Goal: Task Accomplishment & Management: Manage account settings

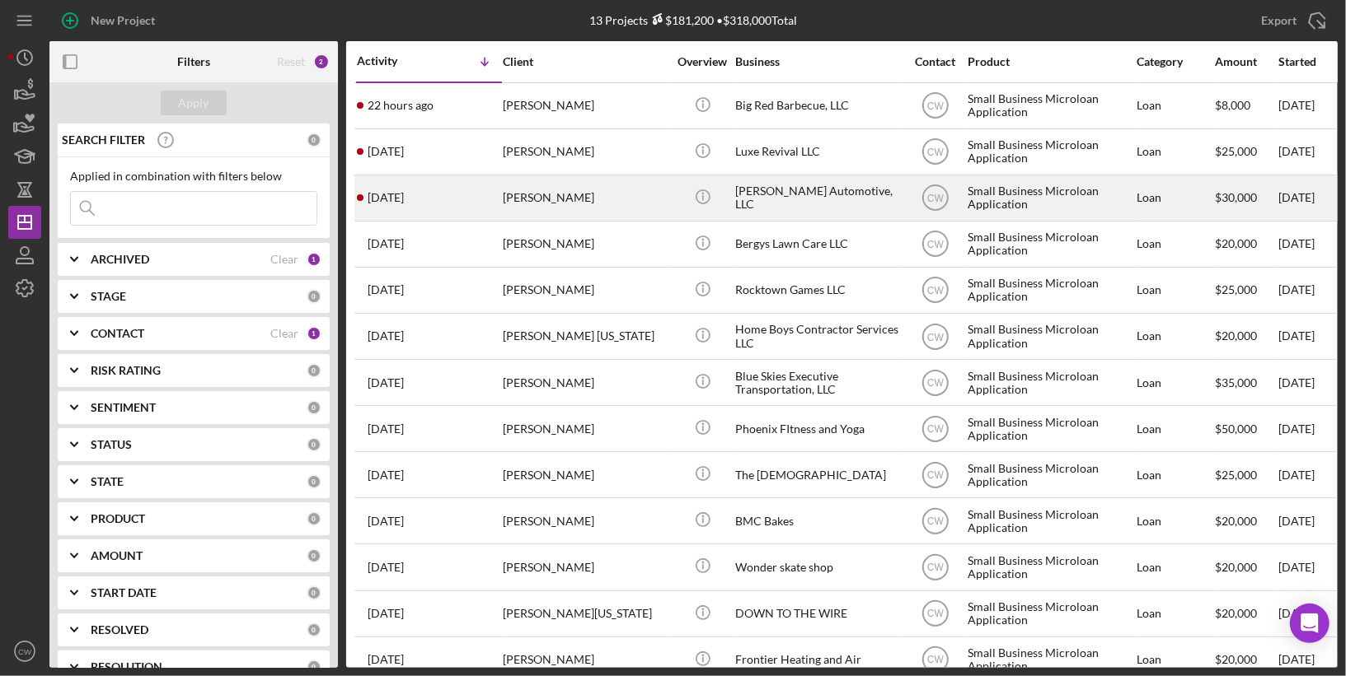
click at [598, 199] on div "[PERSON_NAME]" at bounding box center [585, 198] width 165 height 44
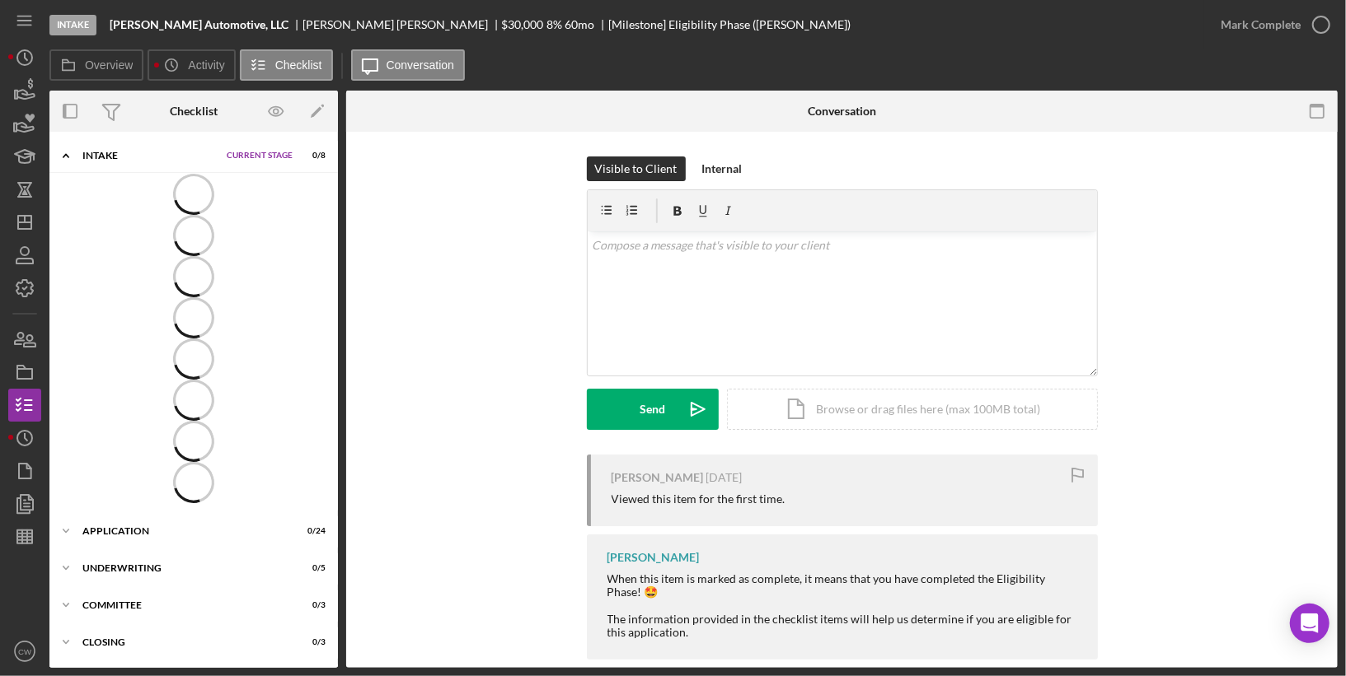
scroll to position [2, 0]
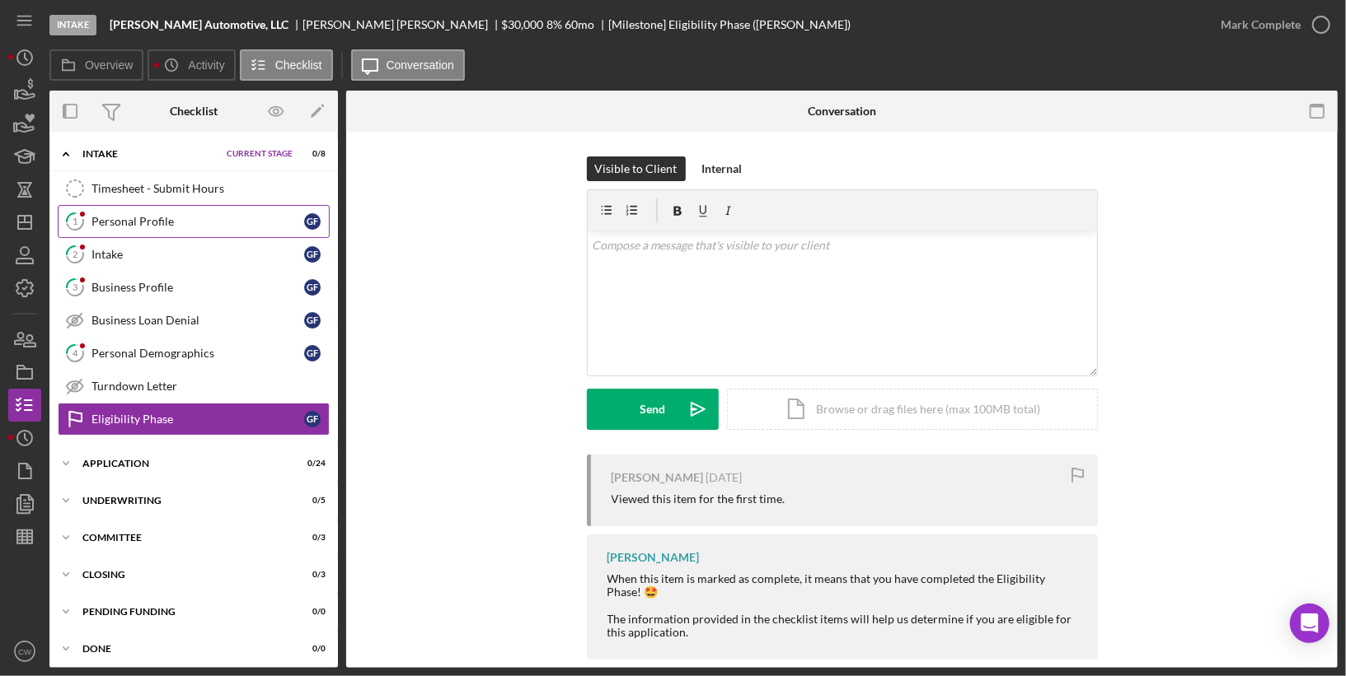
click at [209, 222] on div "Personal Profile" at bounding box center [197, 221] width 213 height 13
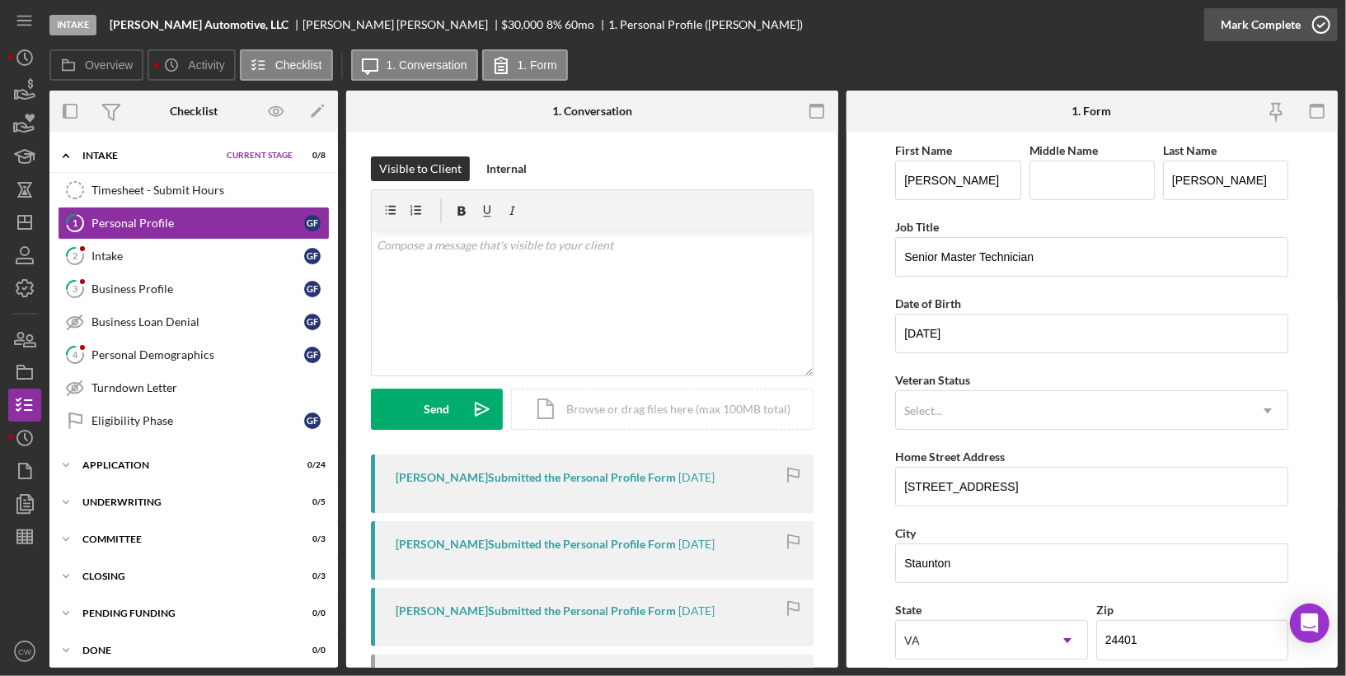
click at [1321, 29] on icon "button" at bounding box center [1320, 24] width 41 height 41
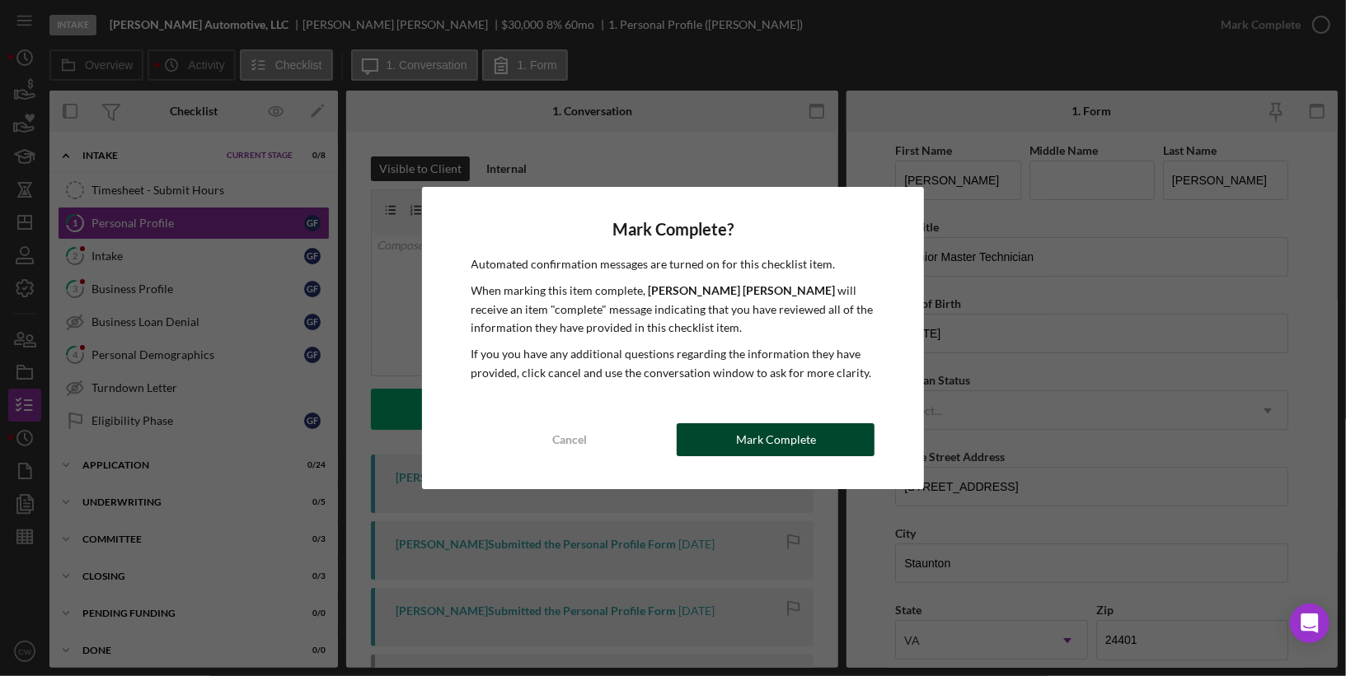
click at [845, 441] on button "Mark Complete" at bounding box center [775, 440] width 198 height 33
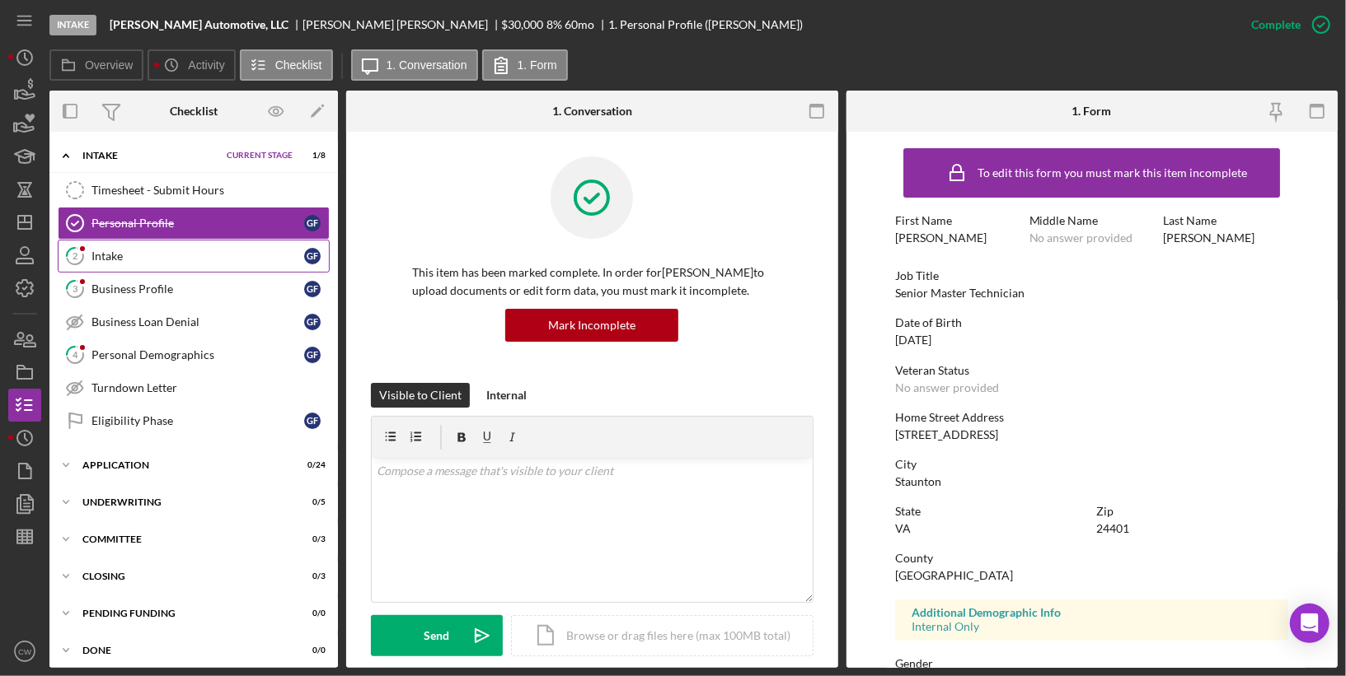
click at [202, 243] on link "2 Intake G F" at bounding box center [194, 256] width 272 height 33
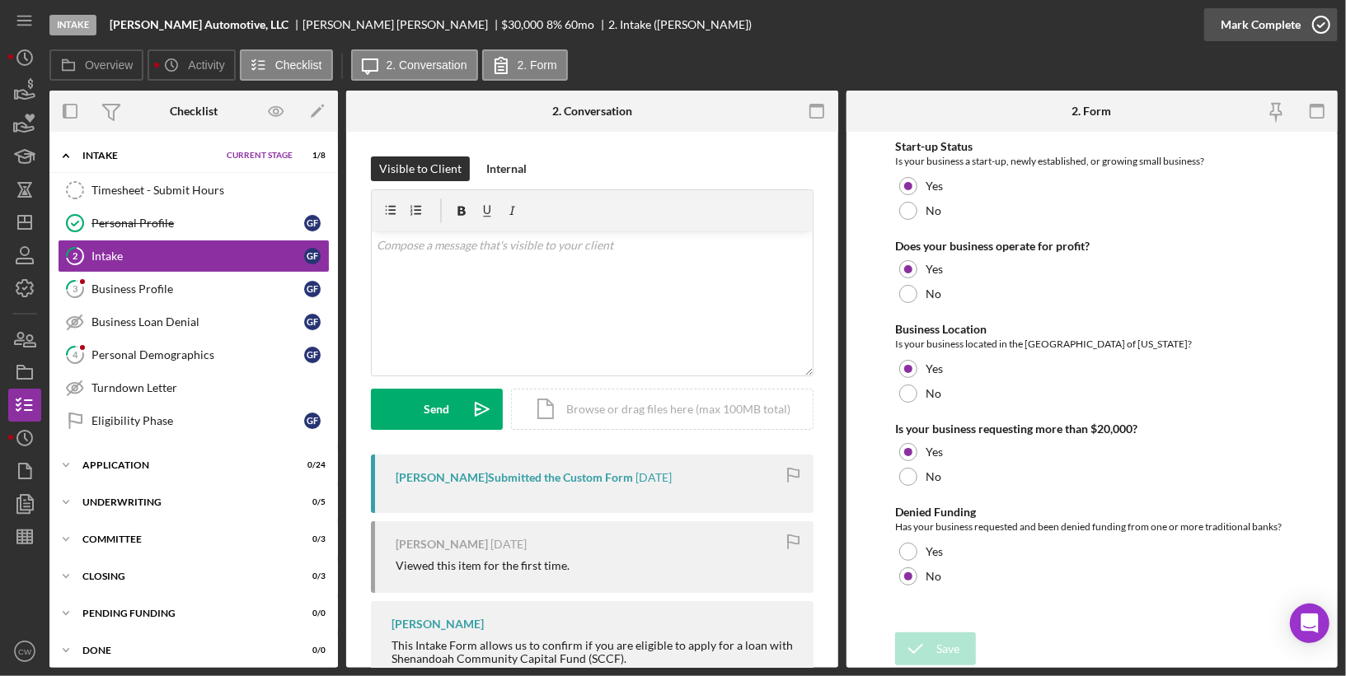
click at [1316, 22] on icon "button" at bounding box center [1320, 24] width 41 height 41
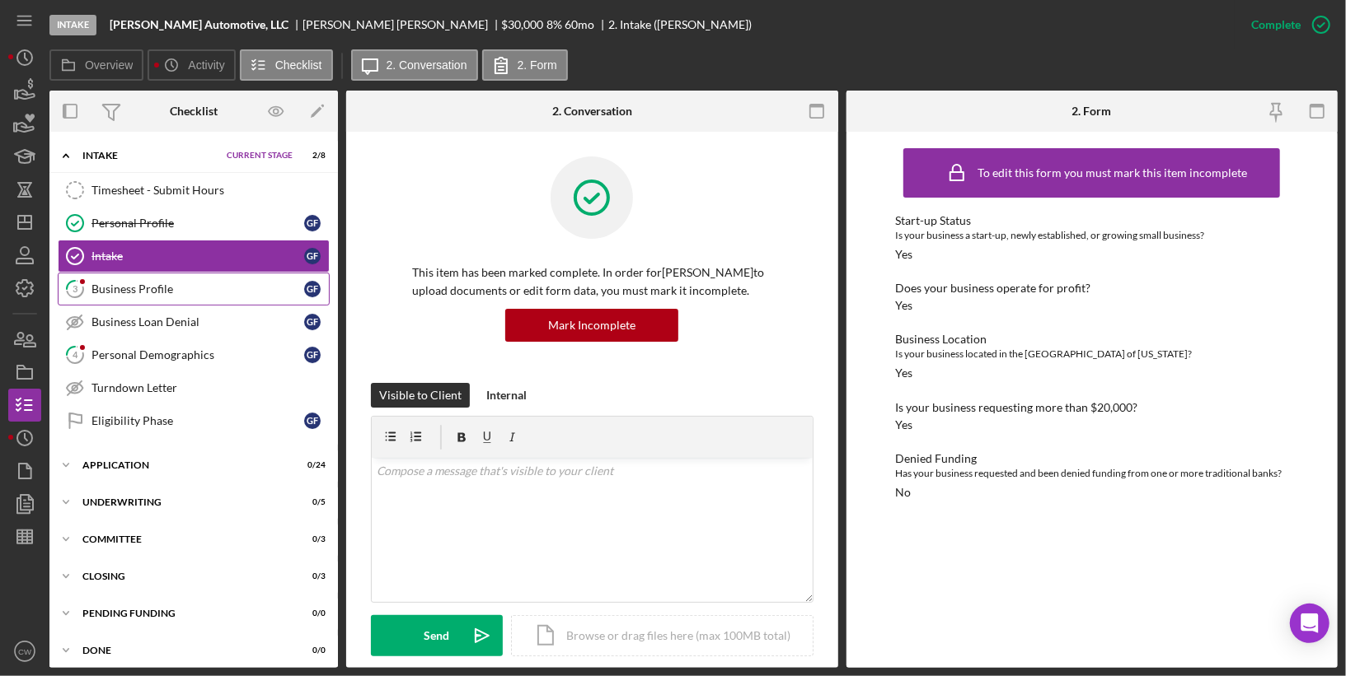
click at [250, 293] on link "3 Business Profile G F" at bounding box center [194, 289] width 272 height 33
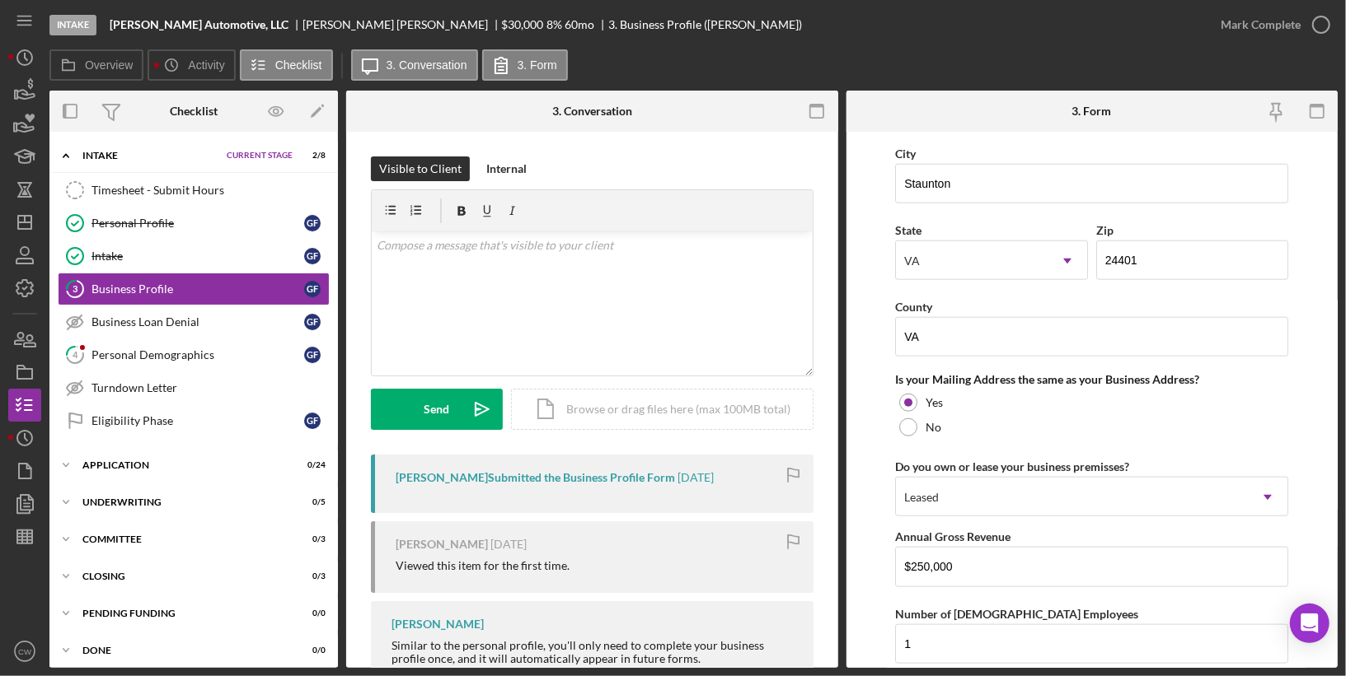
scroll to position [1280, 0]
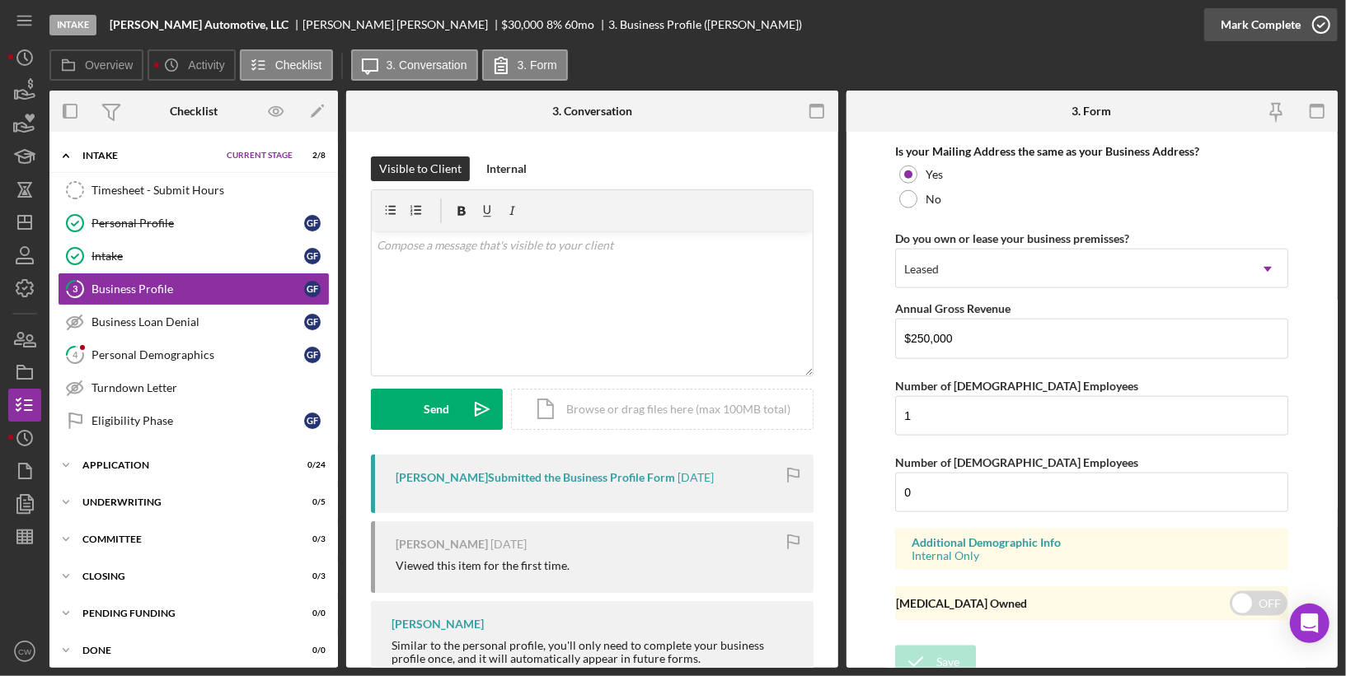
click at [1313, 21] on icon "button" at bounding box center [1320, 24] width 41 height 41
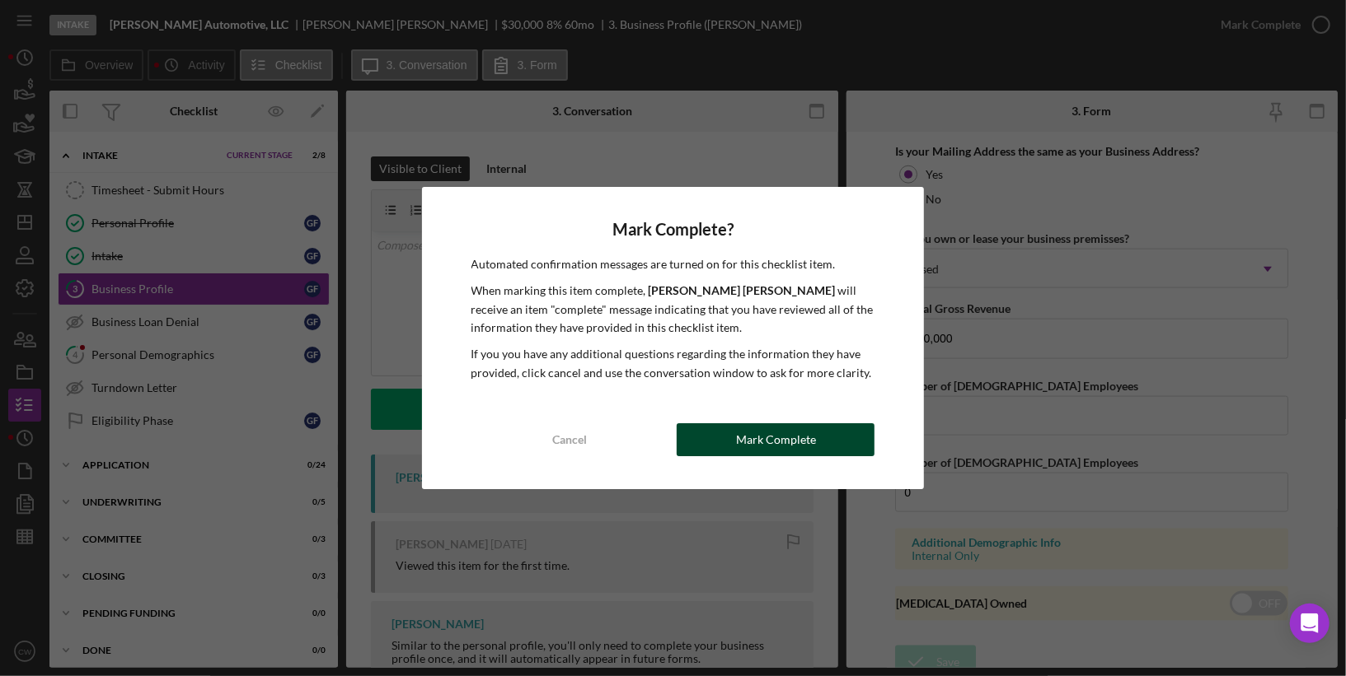
click at [789, 436] on div "Mark Complete" at bounding box center [776, 440] width 80 height 33
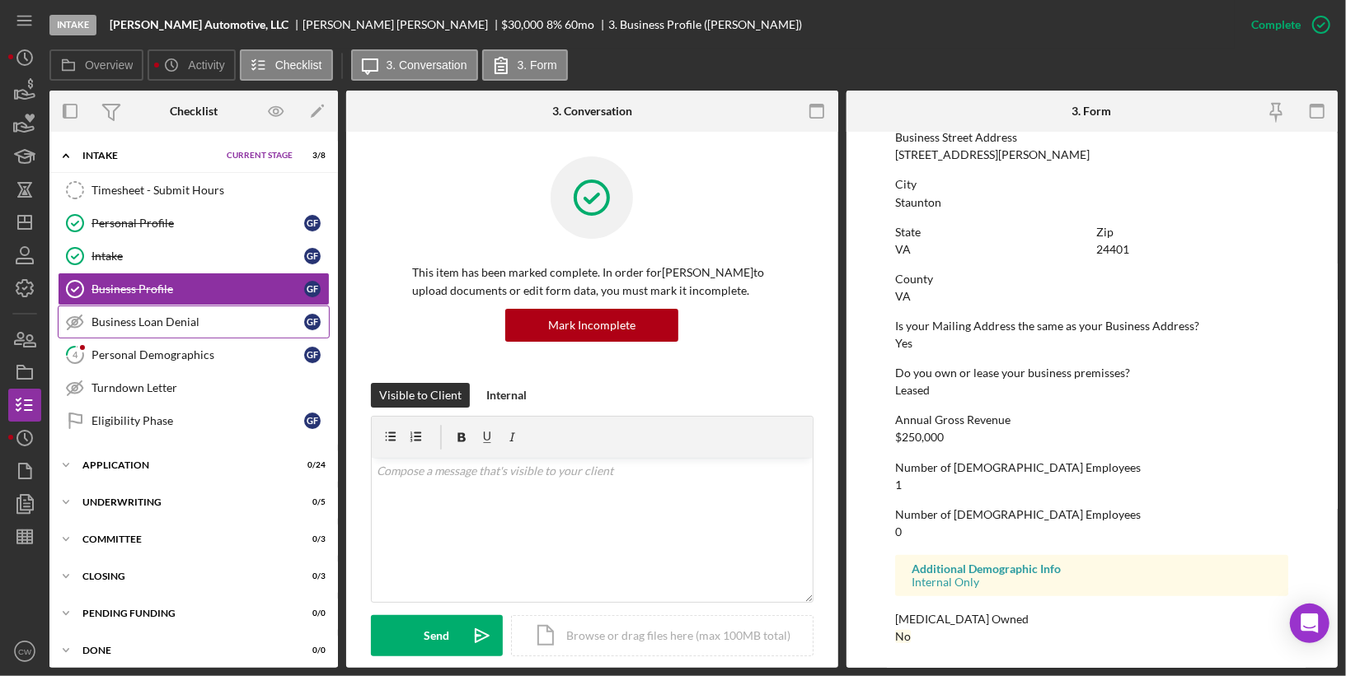
scroll to position [706, 0]
click at [211, 317] on div "Business Loan Denial" at bounding box center [197, 322] width 213 height 13
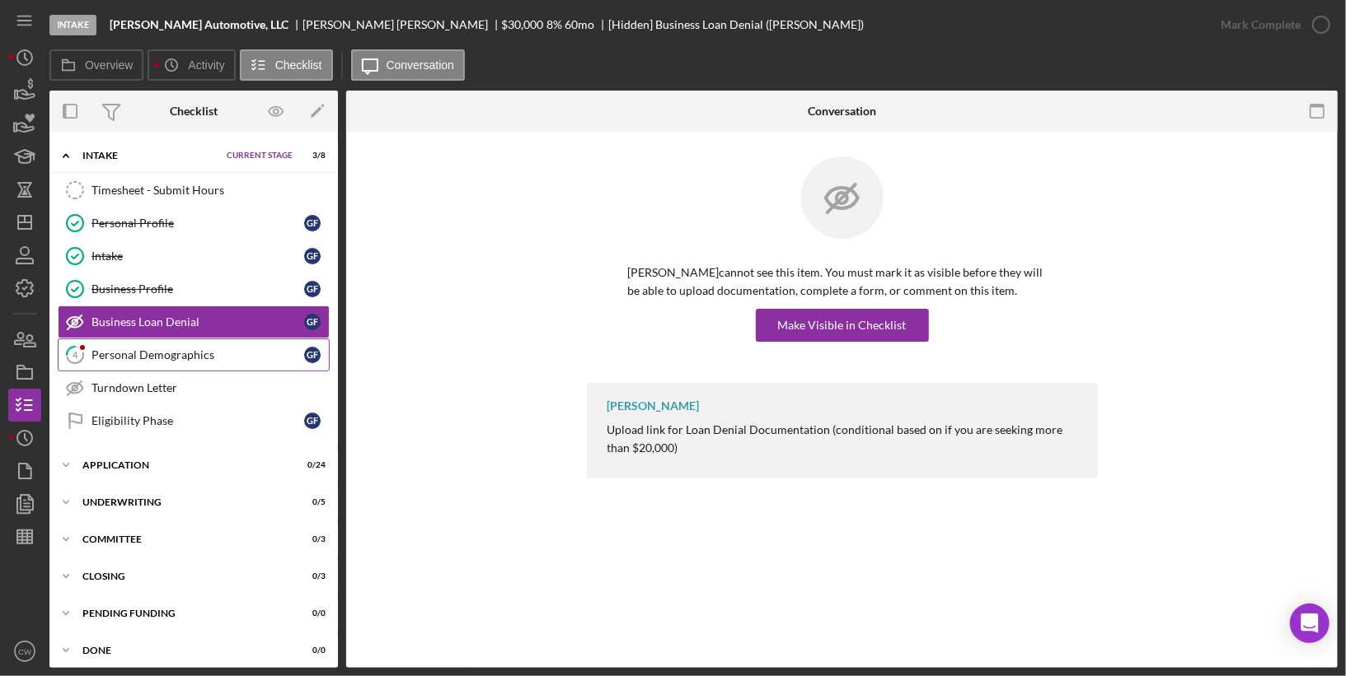
click at [189, 357] on div "Personal Demographics" at bounding box center [197, 355] width 213 height 13
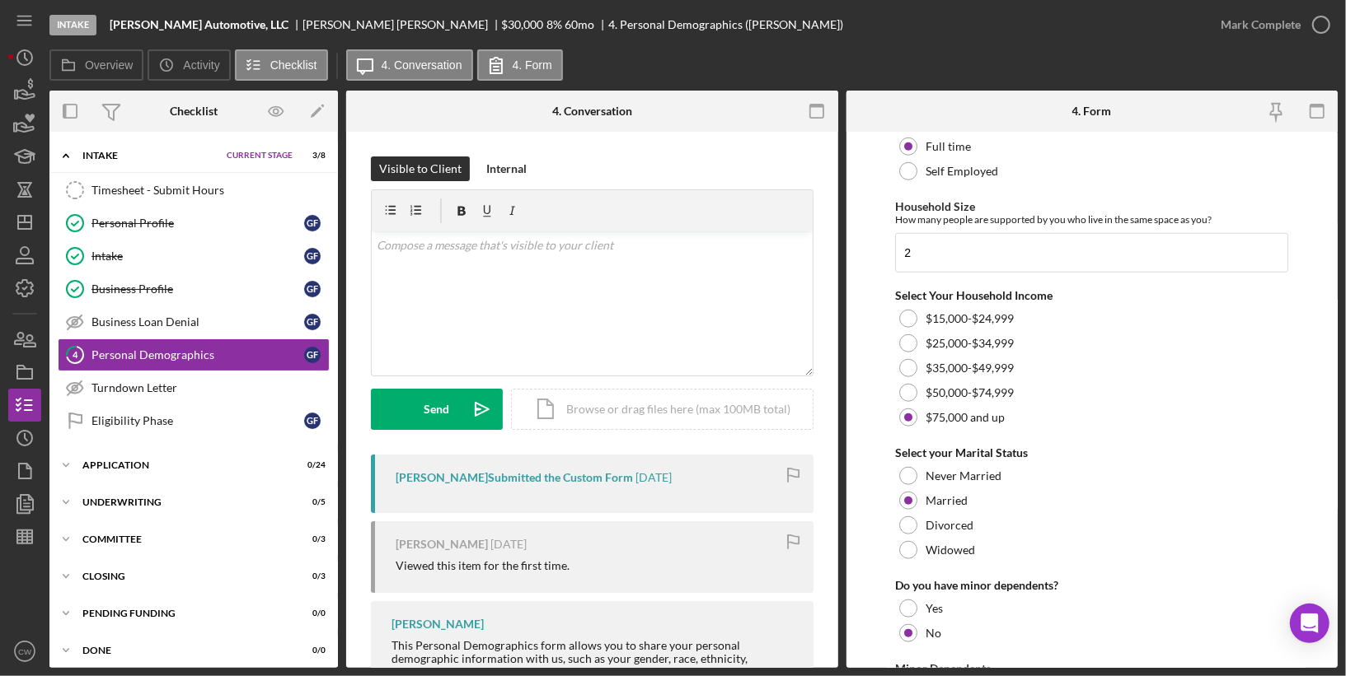
scroll to position [1088, 0]
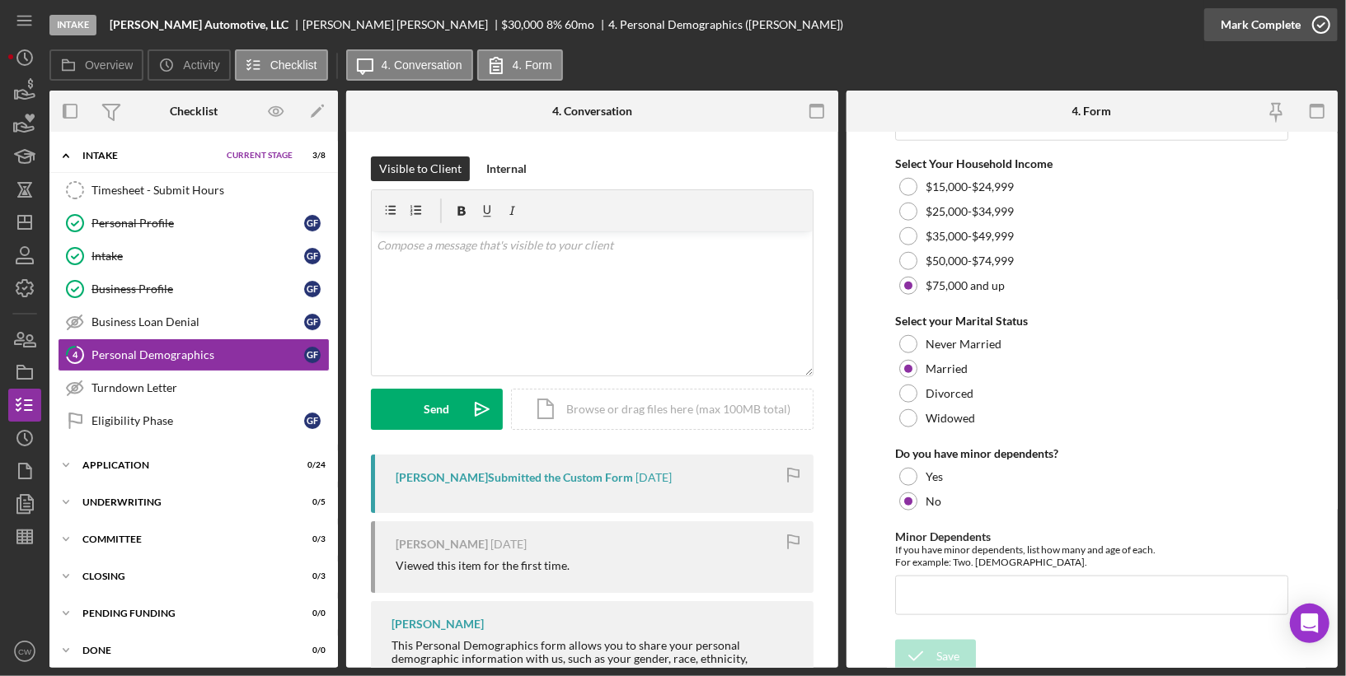
click at [1321, 36] on icon "button" at bounding box center [1320, 24] width 41 height 41
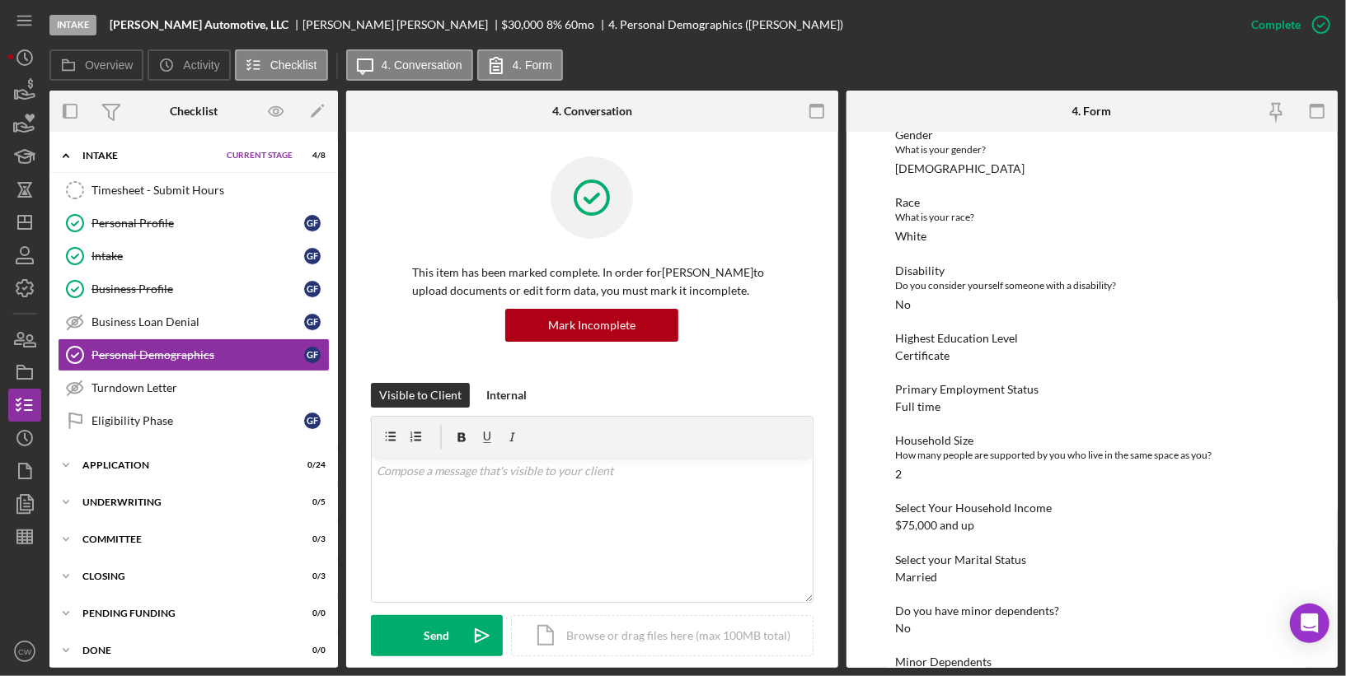
scroll to position [290, 0]
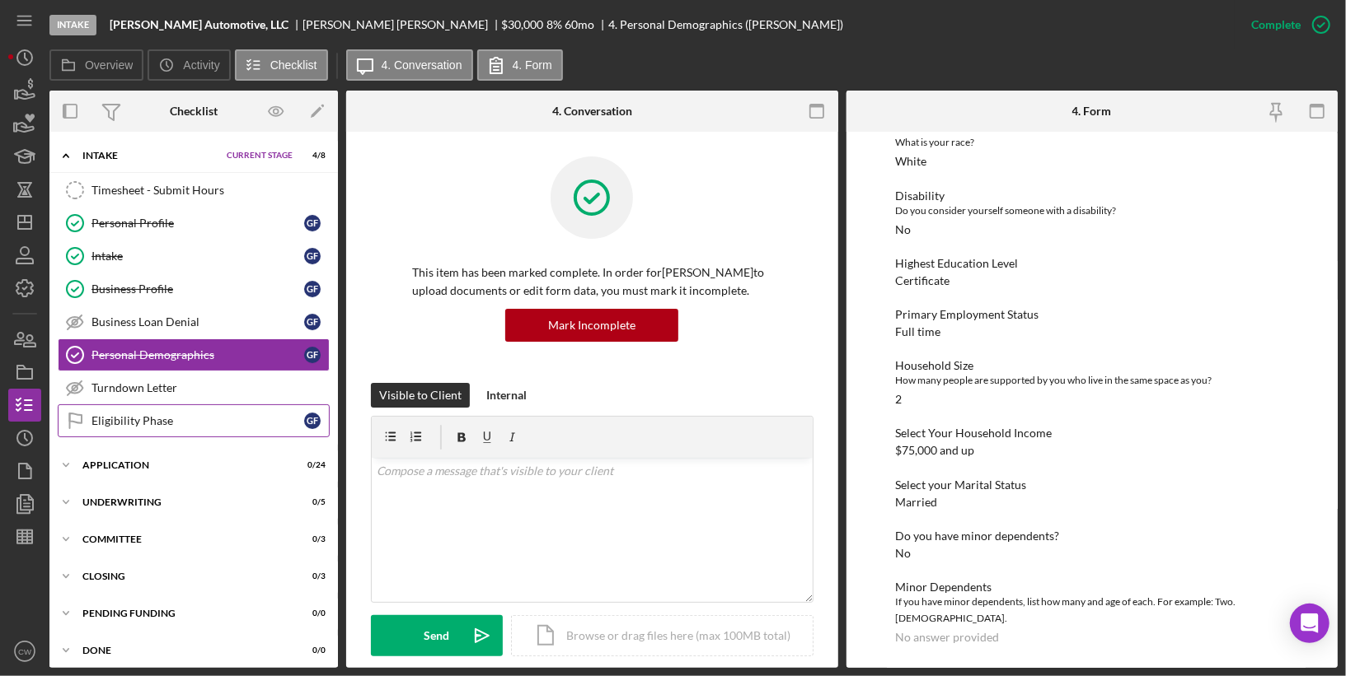
click at [138, 418] on div "Eligibility Phase" at bounding box center [197, 420] width 213 height 13
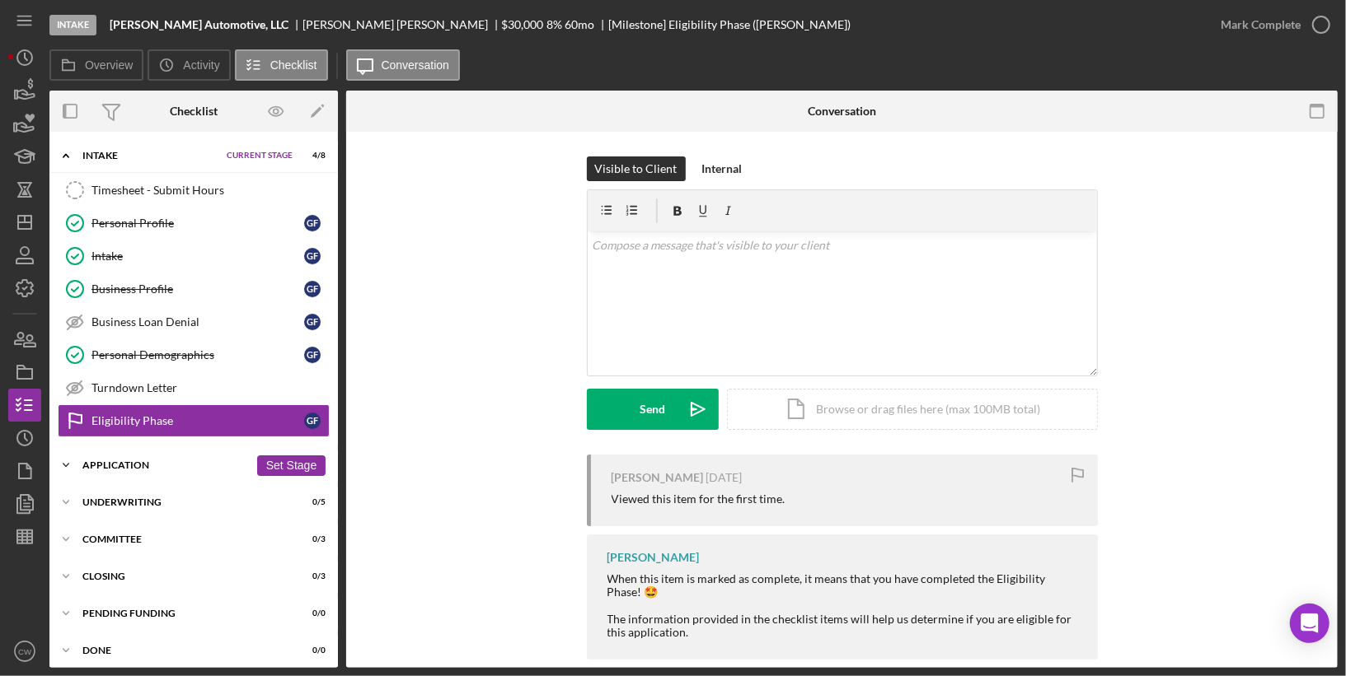
click at [122, 467] on div "Icon/Expander Application 0 / 24 Set Stage" at bounding box center [193, 465] width 288 height 33
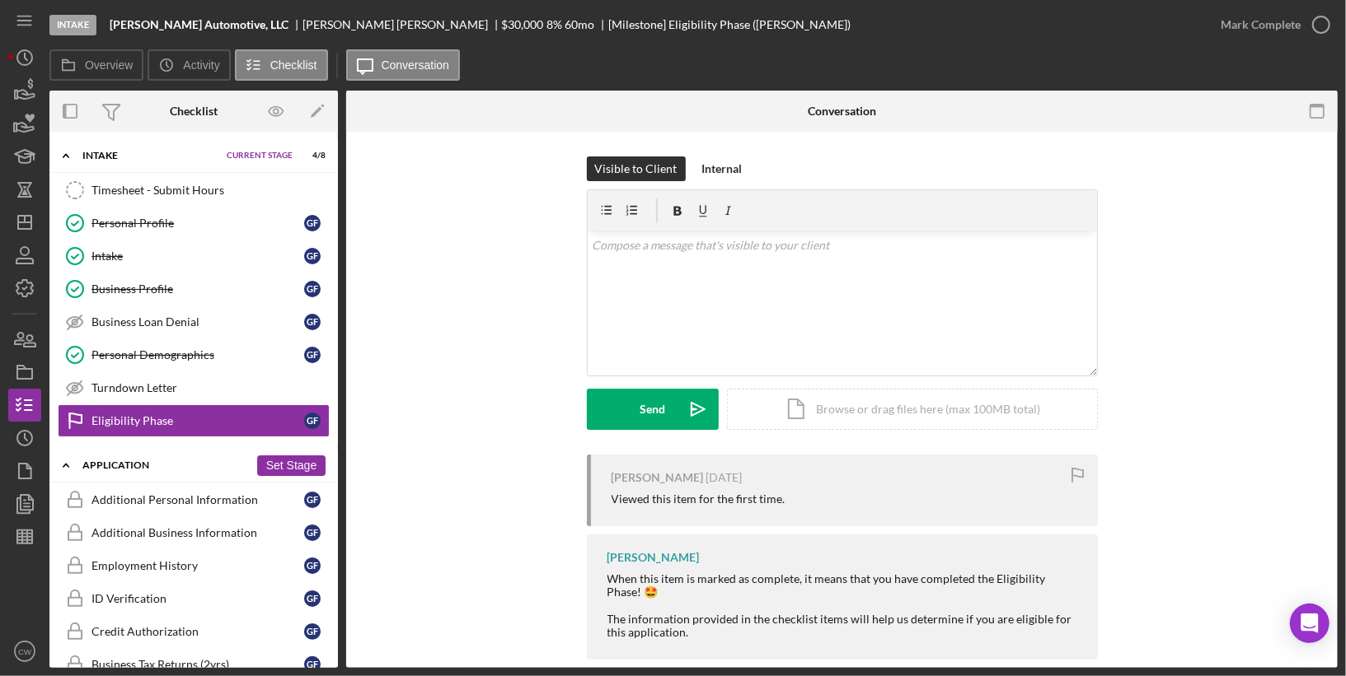
click at [297, 456] on button "Set Stage" at bounding box center [291, 466] width 68 height 21
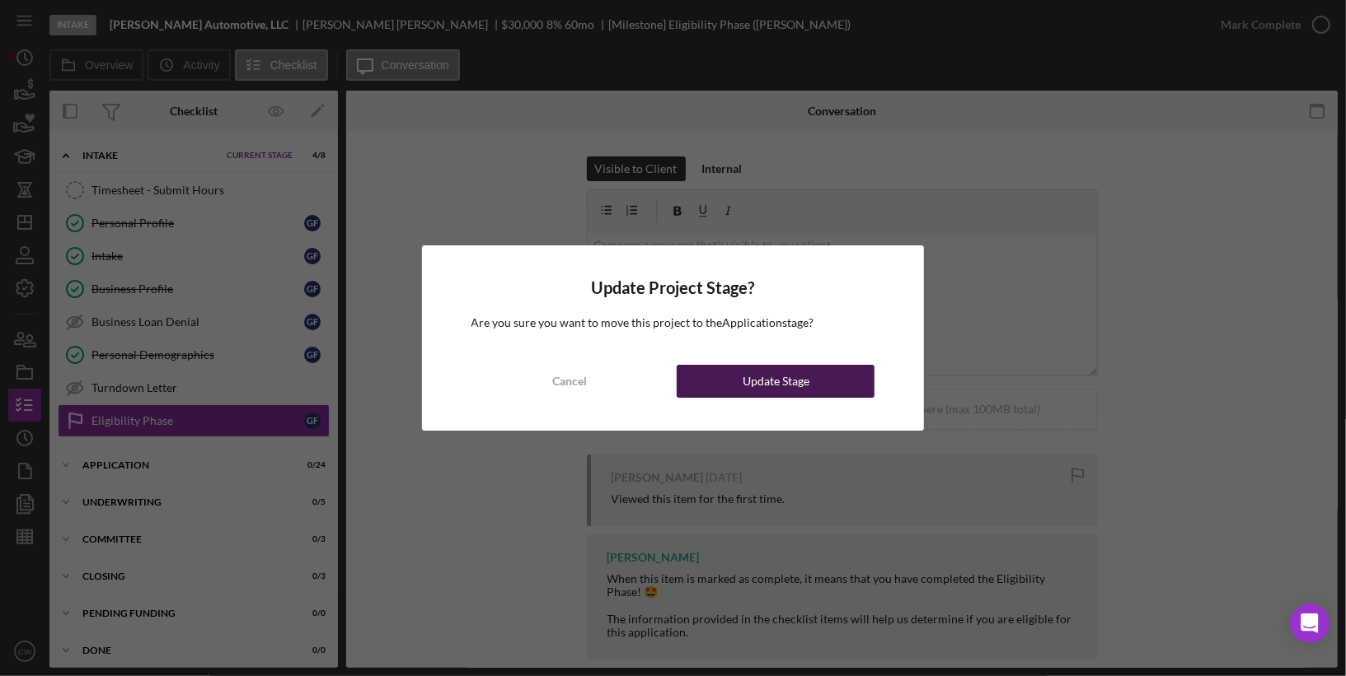
click at [736, 382] on button "Update Stage" at bounding box center [775, 381] width 198 height 33
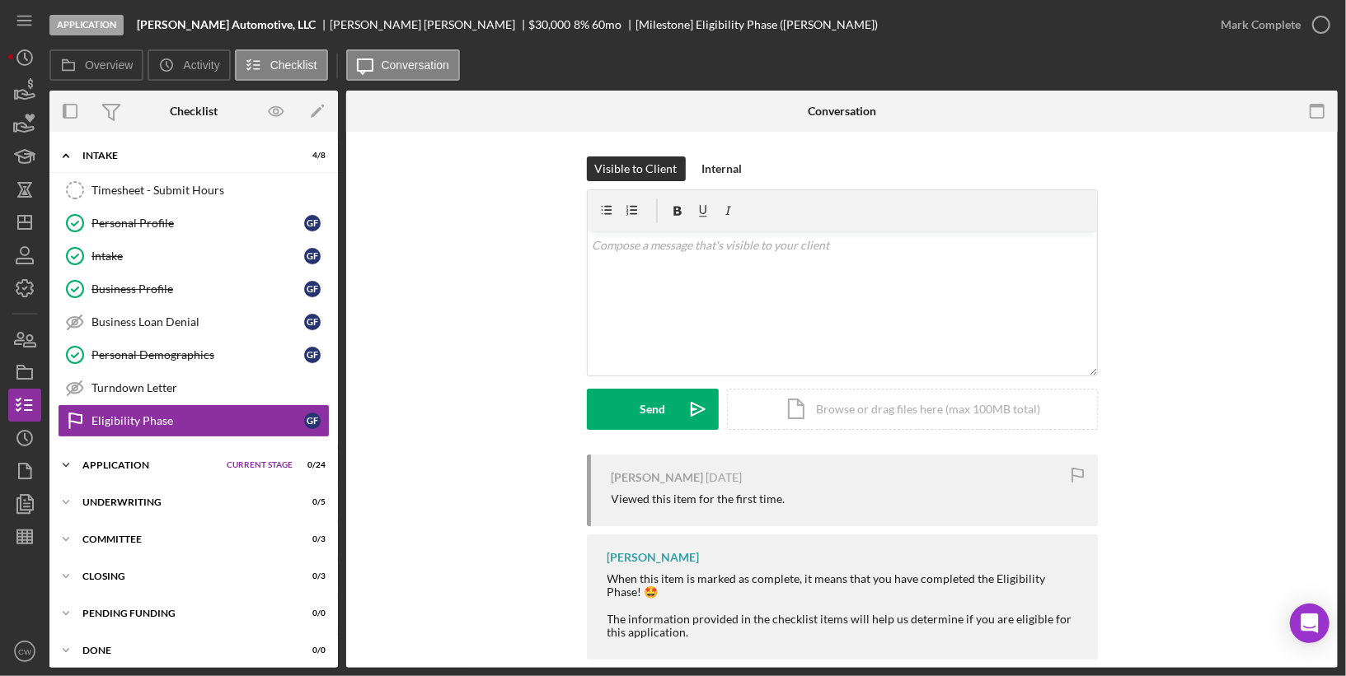
click at [132, 449] on div "Icon/Expander Application Current Stage 0 / 24 Set Stage" at bounding box center [193, 465] width 288 height 33
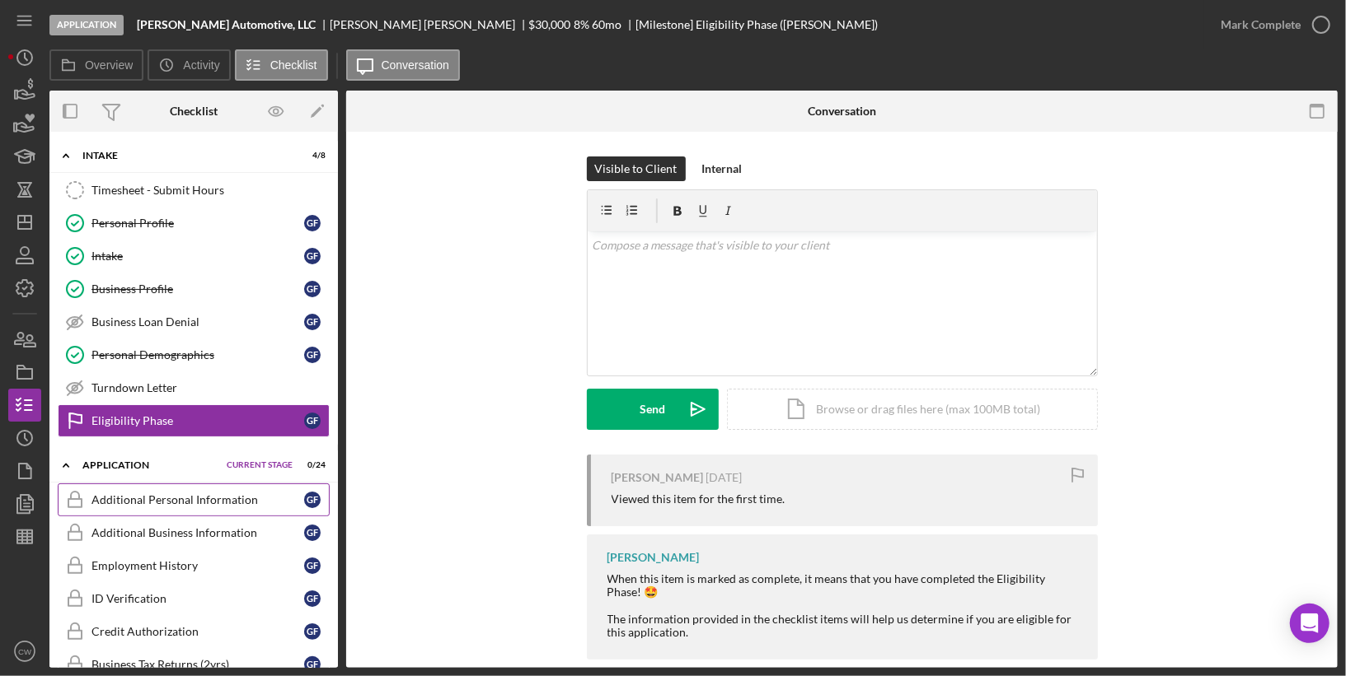
click at [172, 494] on div "Additional Personal Information" at bounding box center [197, 500] width 213 height 13
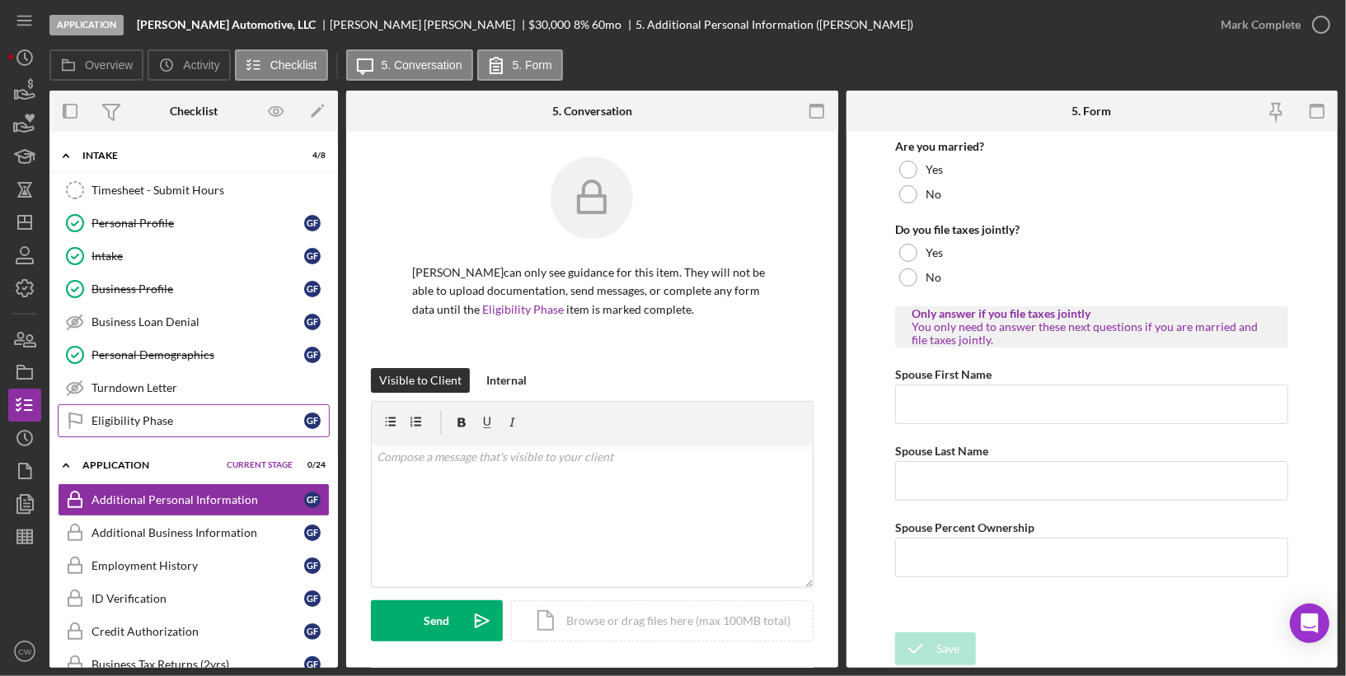
click at [241, 421] on div "Eligibility Phase" at bounding box center [197, 420] width 213 height 13
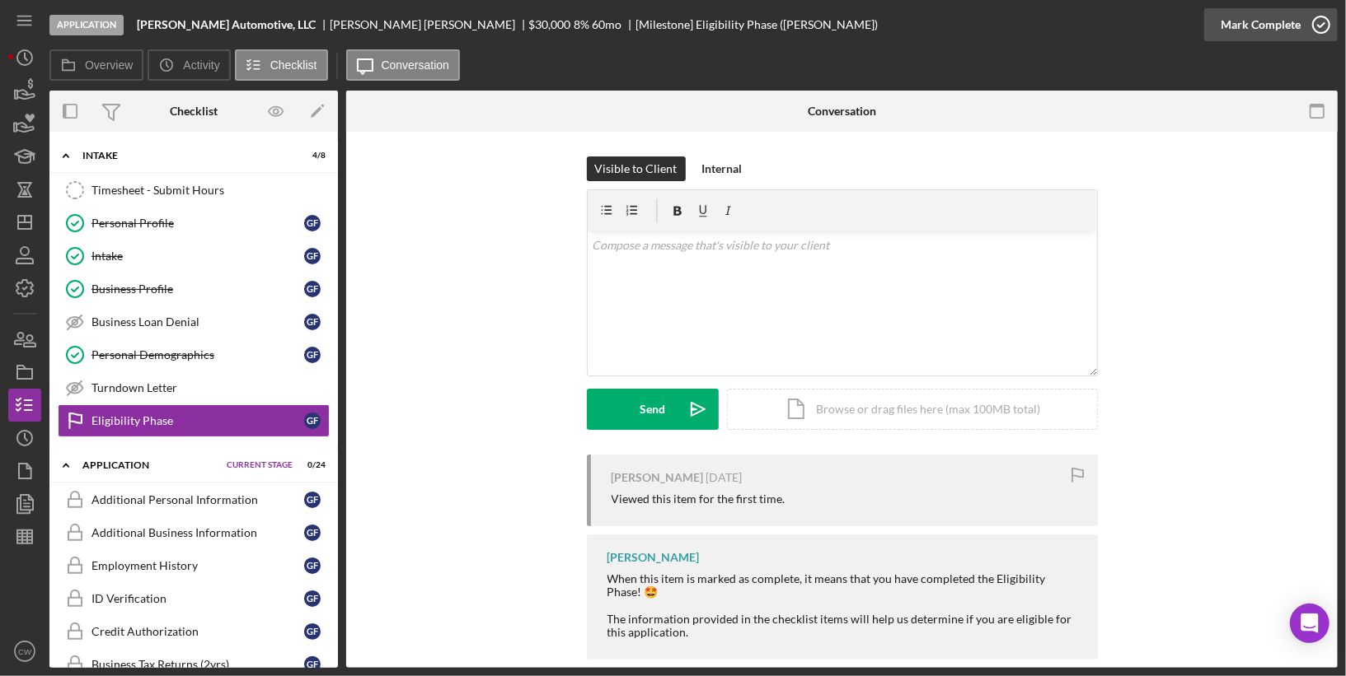
click at [1331, 26] on icon "button" at bounding box center [1320, 24] width 41 height 41
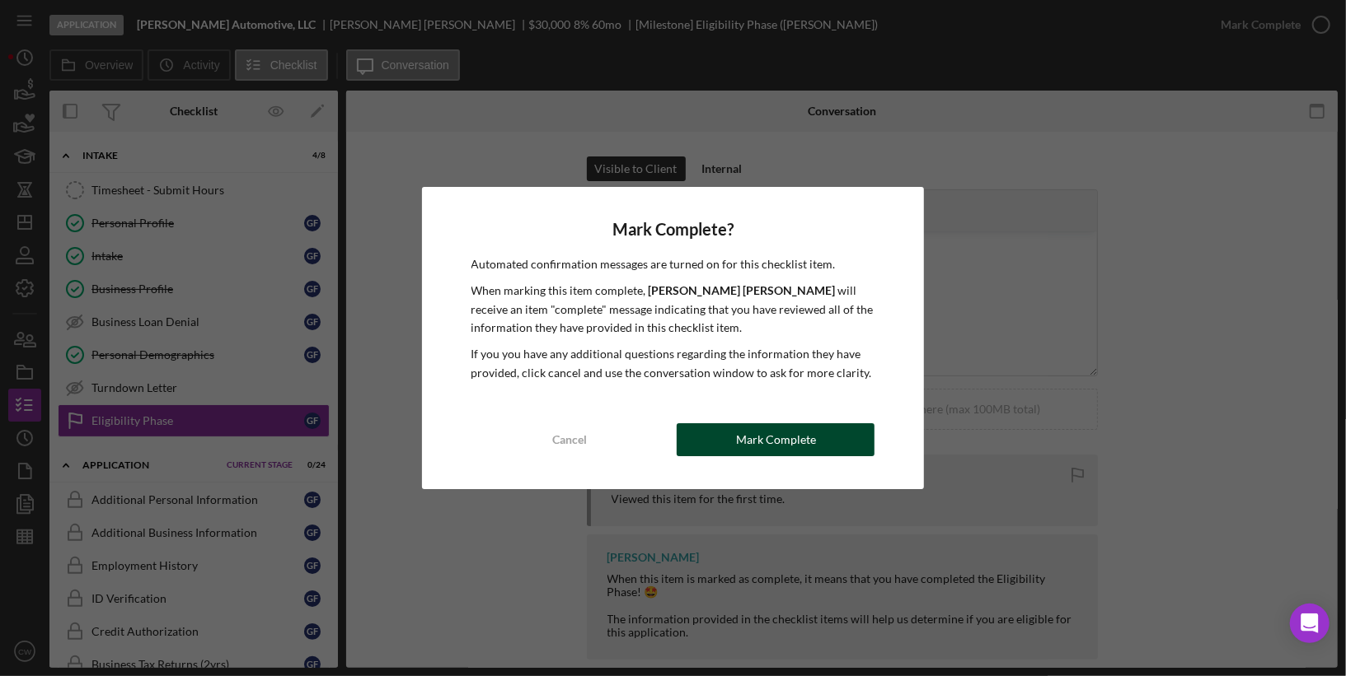
click at [820, 439] on button "Mark Complete" at bounding box center [775, 440] width 198 height 33
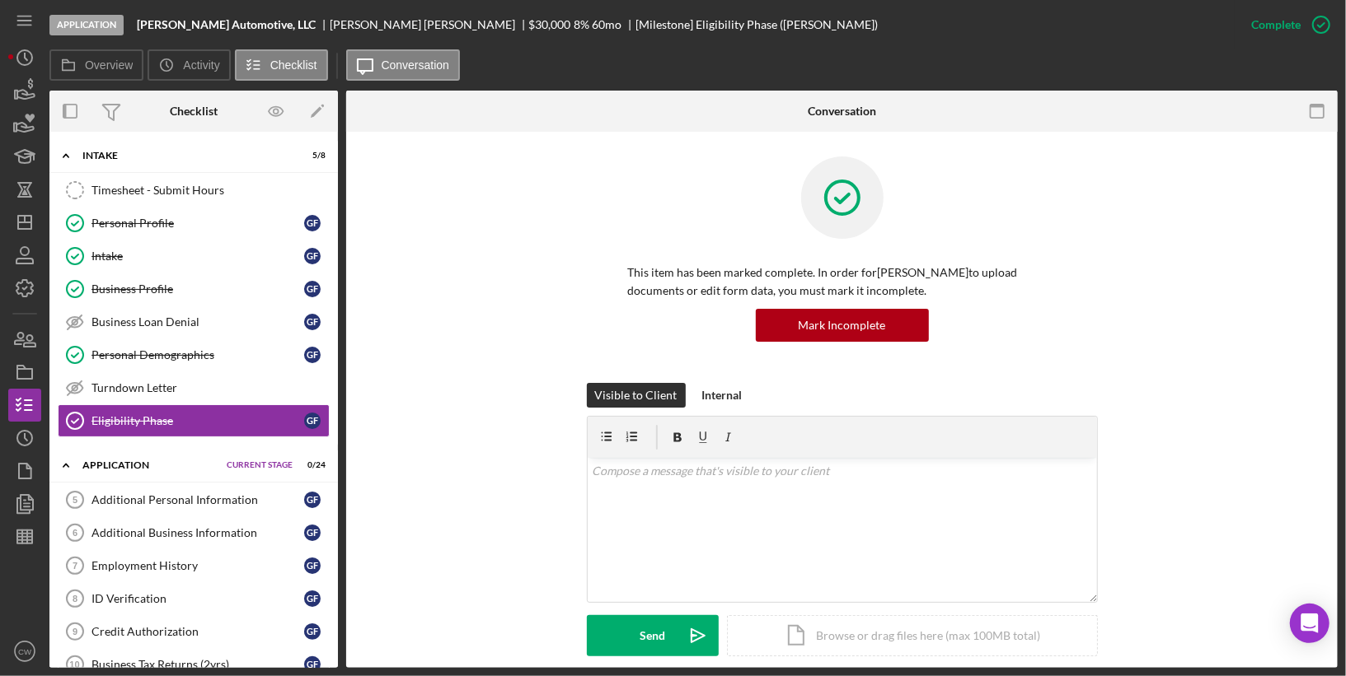
scroll to position [1, 0]
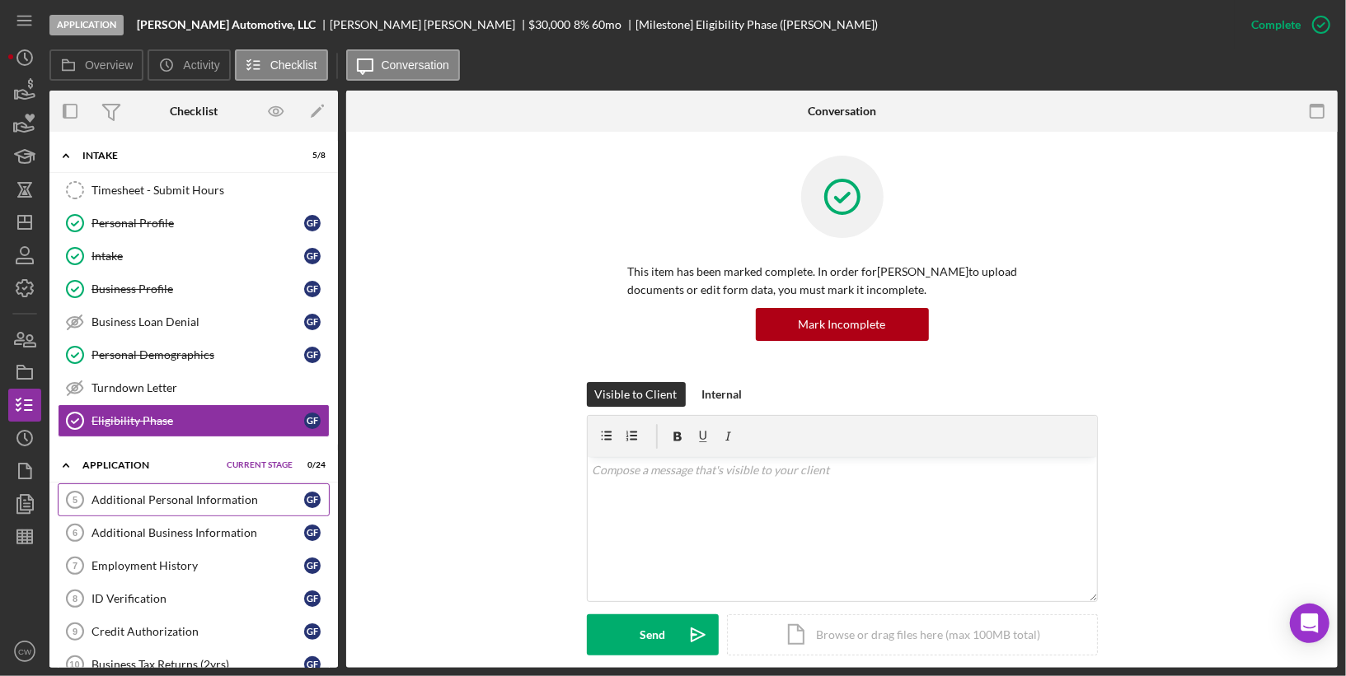
click at [239, 494] on div "Additional Personal Information" at bounding box center [197, 500] width 213 height 13
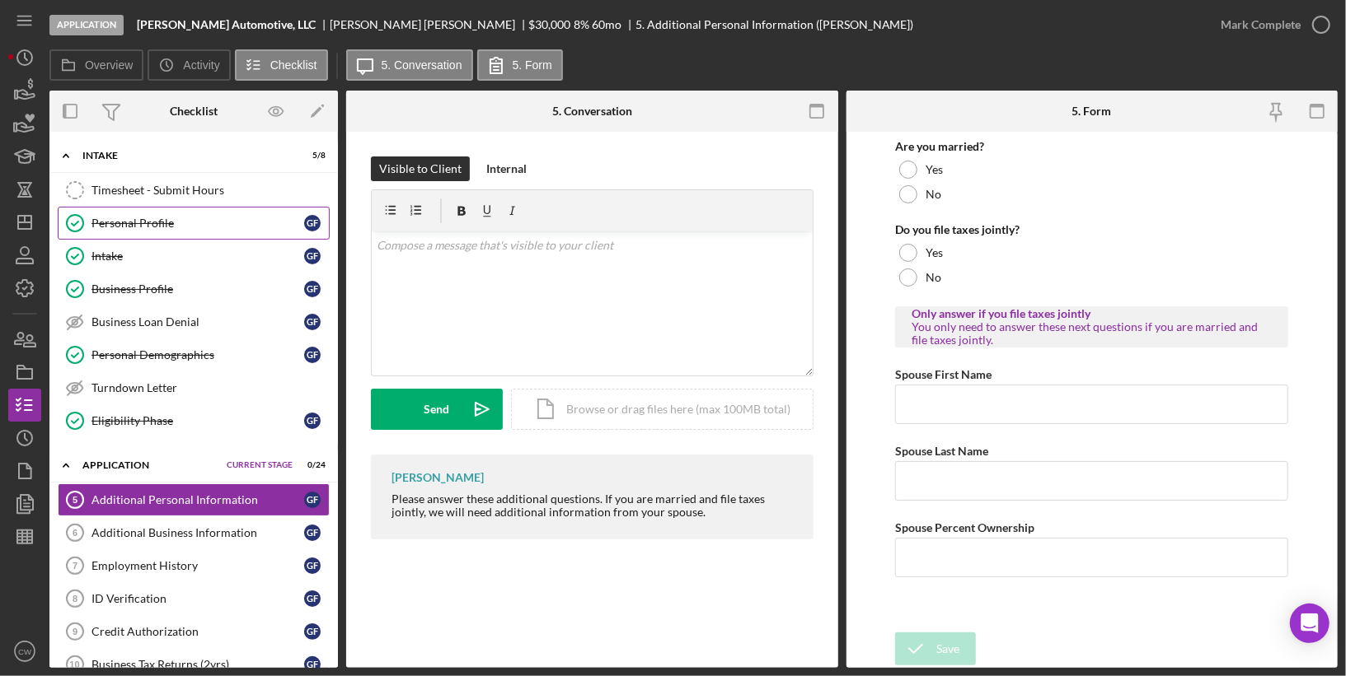
click at [141, 224] on div "Personal Profile" at bounding box center [197, 223] width 213 height 13
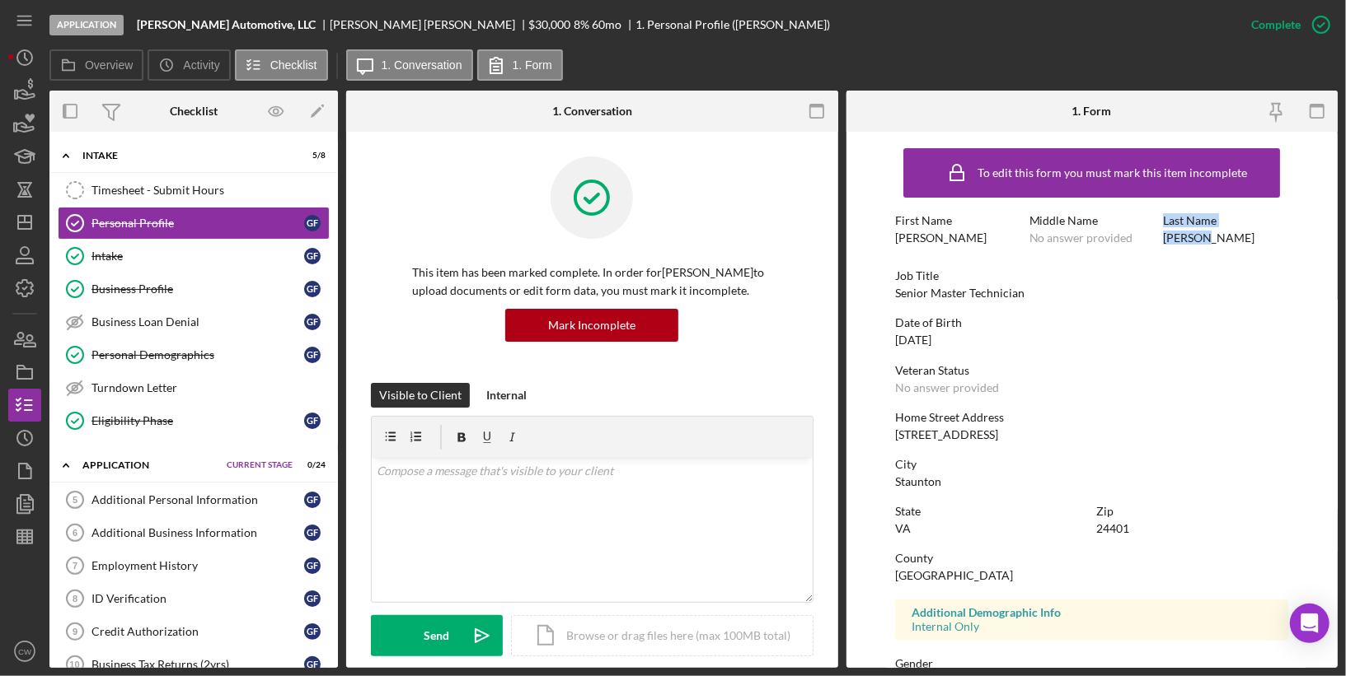
drag, startPoint x: 1205, startPoint y: 237, endPoint x: 1151, endPoint y: 237, distance: 54.4
click at [1151, 237] on div "First Name [PERSON_NAME] Middle Name No answer provided Last Name [PERSON_NAME]" at bounding box center [1091, 237] width 393 height 47
copy div "Last Name [PERSON_NAME]"
click at [26, 66] on icon "Icon/History" at bounding box center [24, 57] width 41 height 41
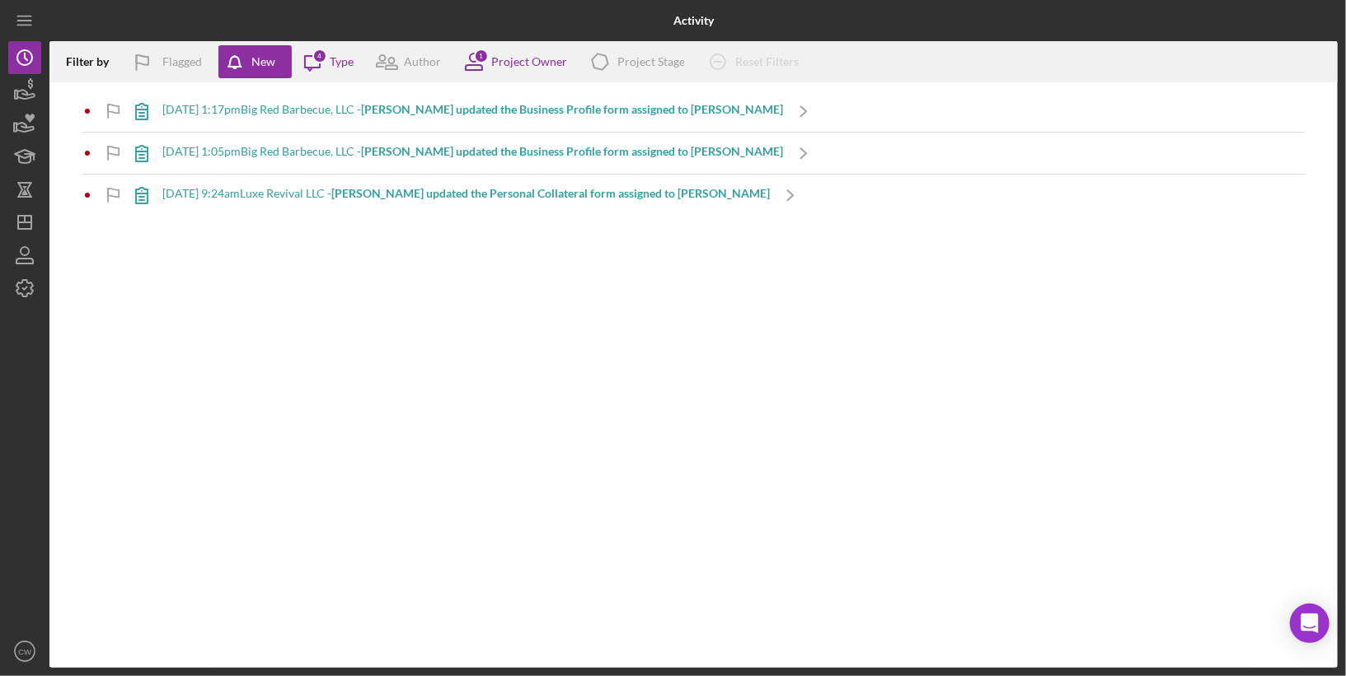
click at [373, 111] on div "[DATE] 1:17pm Big Red Barbecue, LLC - [PERSON_NAME] updated the Business Profil…" at bounding box center [472, 109] width 620 height 13
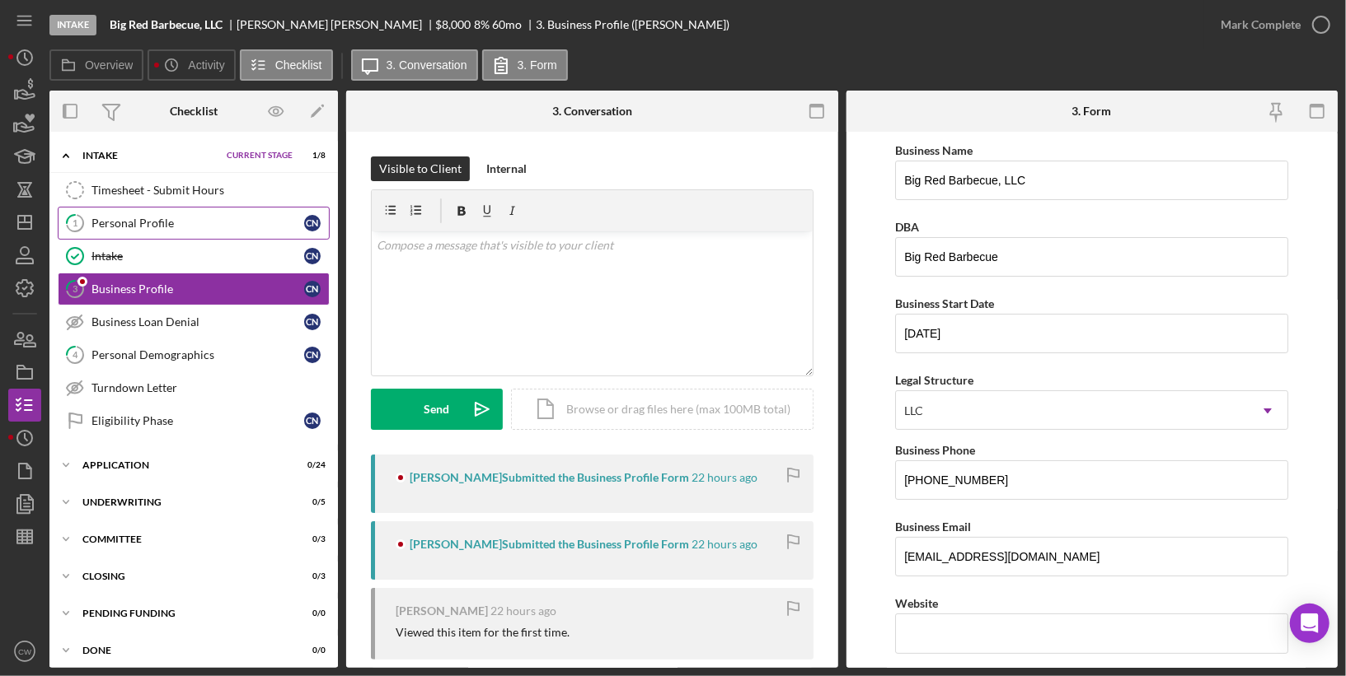
click at [227, 232] on link "1 Personal Profile C N" at bounding box center [194, 223] width 272 height 33
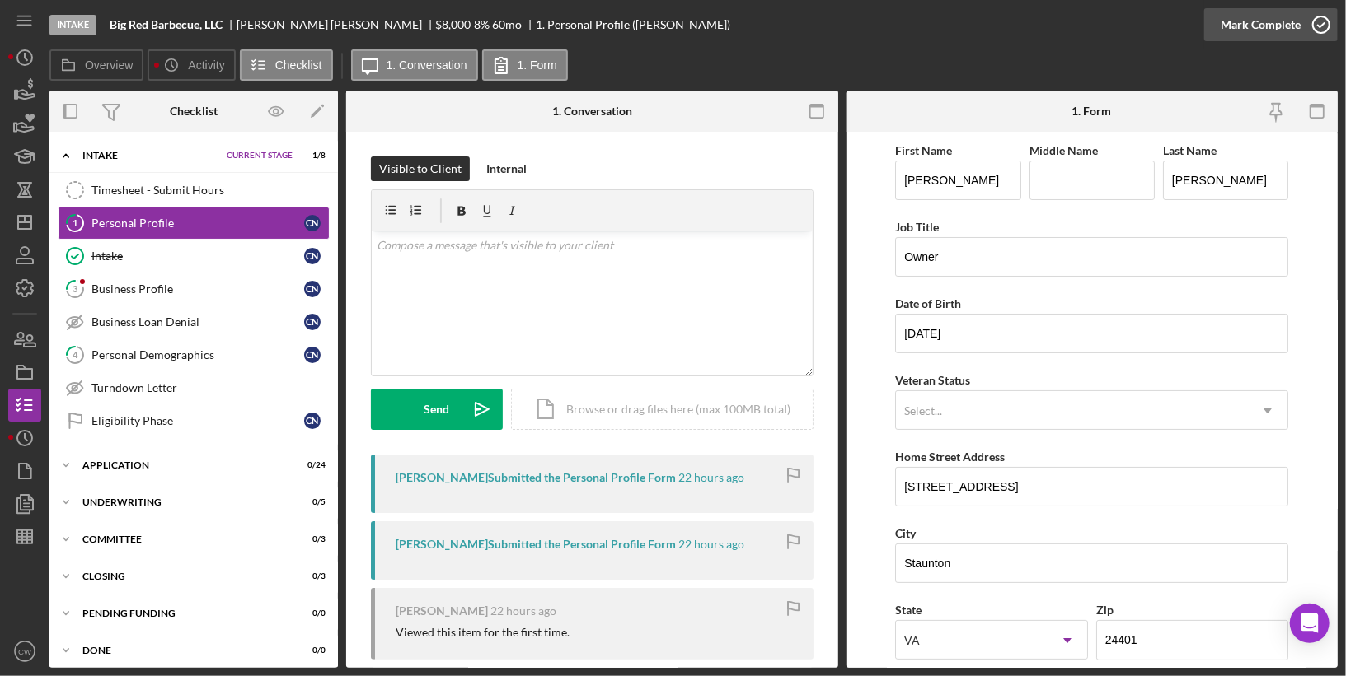
click at [1323, 18] on icon "button" at bounding box center [1320, 24] width 41 height 41
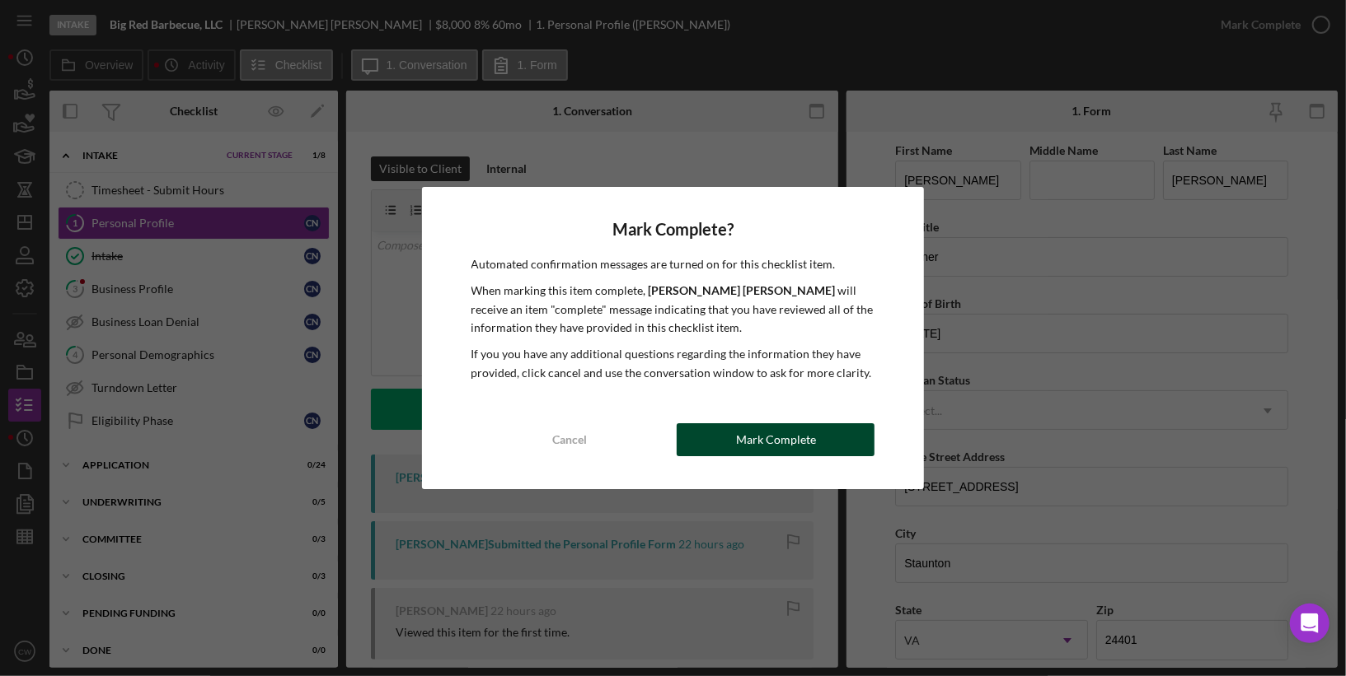
click at [747, 452] on div "Mark Complete" at bounding box center [776, 440] width 80 height 33
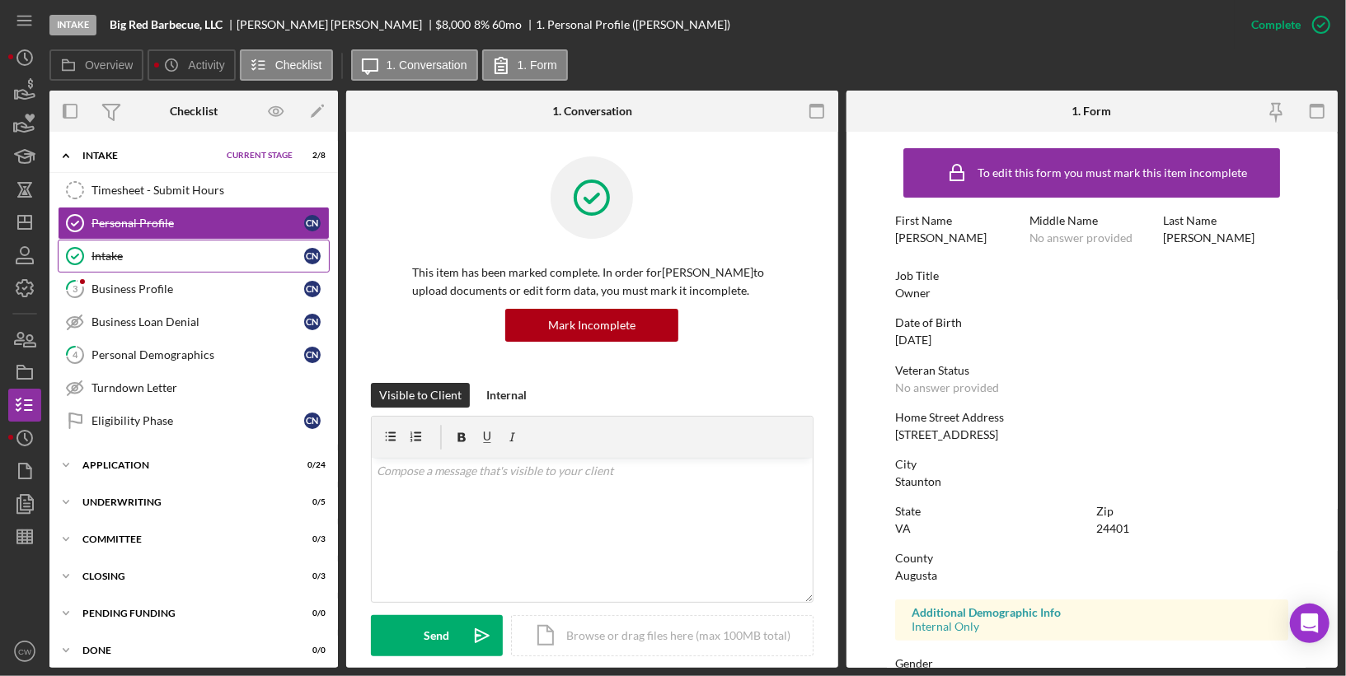
click at [229, 255] on div "Intake" at bounding box center [197, 256] width 213 height 13
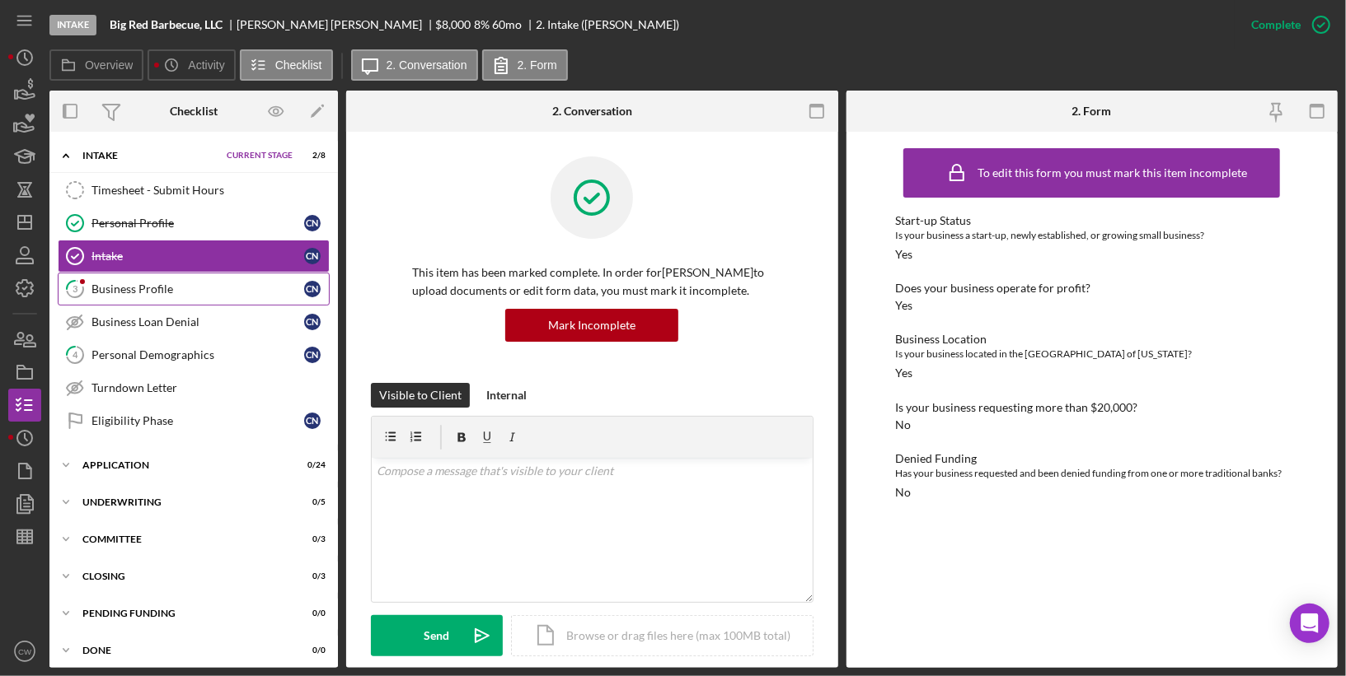
click at [183, 288] on div "Business Profile" at bounding box center [197, 289] width 213 height 13
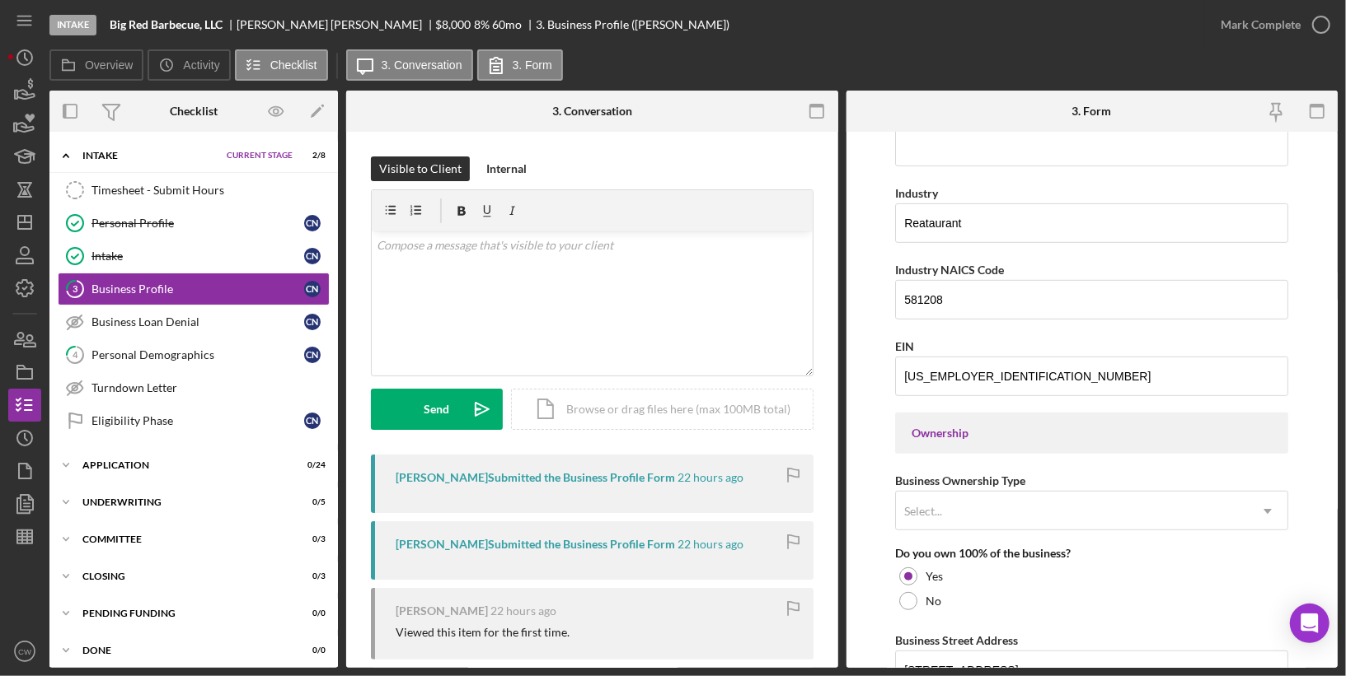
scroll to position [499, 0]
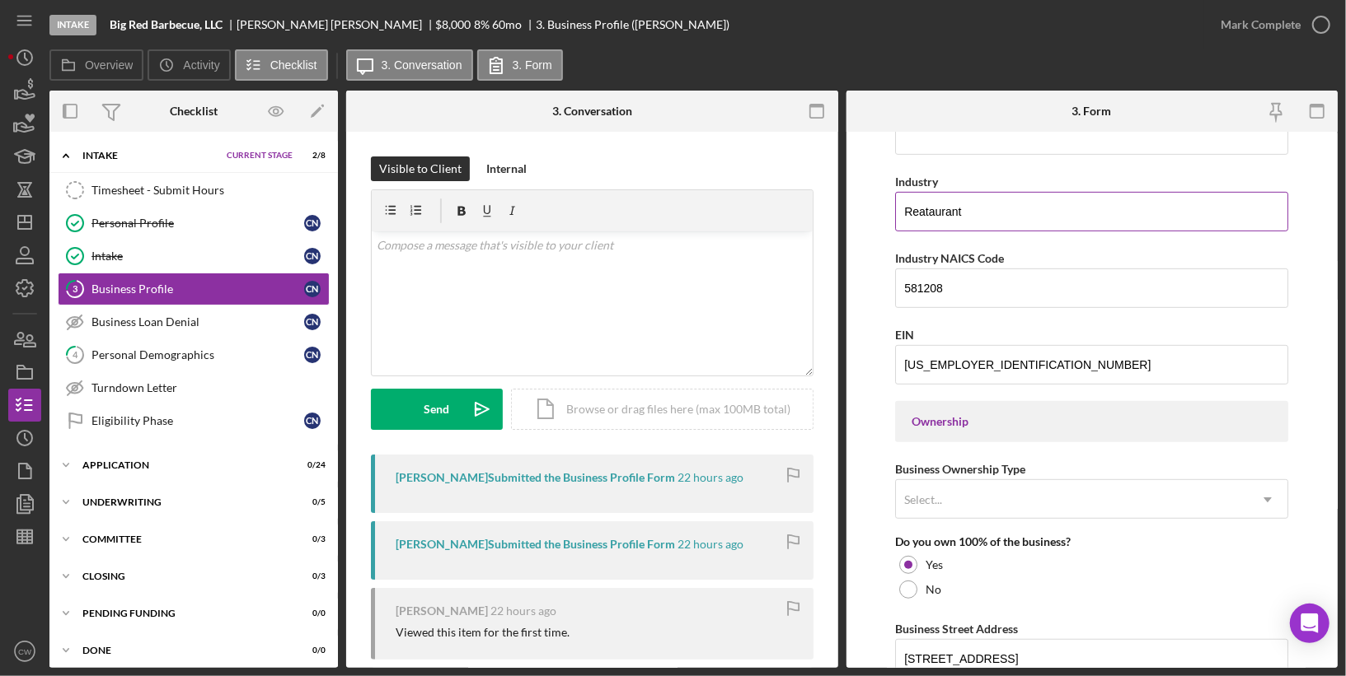
click at [923, 209] on input "Reataurant" at bounding box center [1091, 212] width 393 height 40
type input "Restaurant"
click at [882, 350] on form "Business Name Big Red Barbecue, LLC DBA Big Red Barbecue Business Start Date [D…" at bounding box center [1092, 400] width 492 height 536
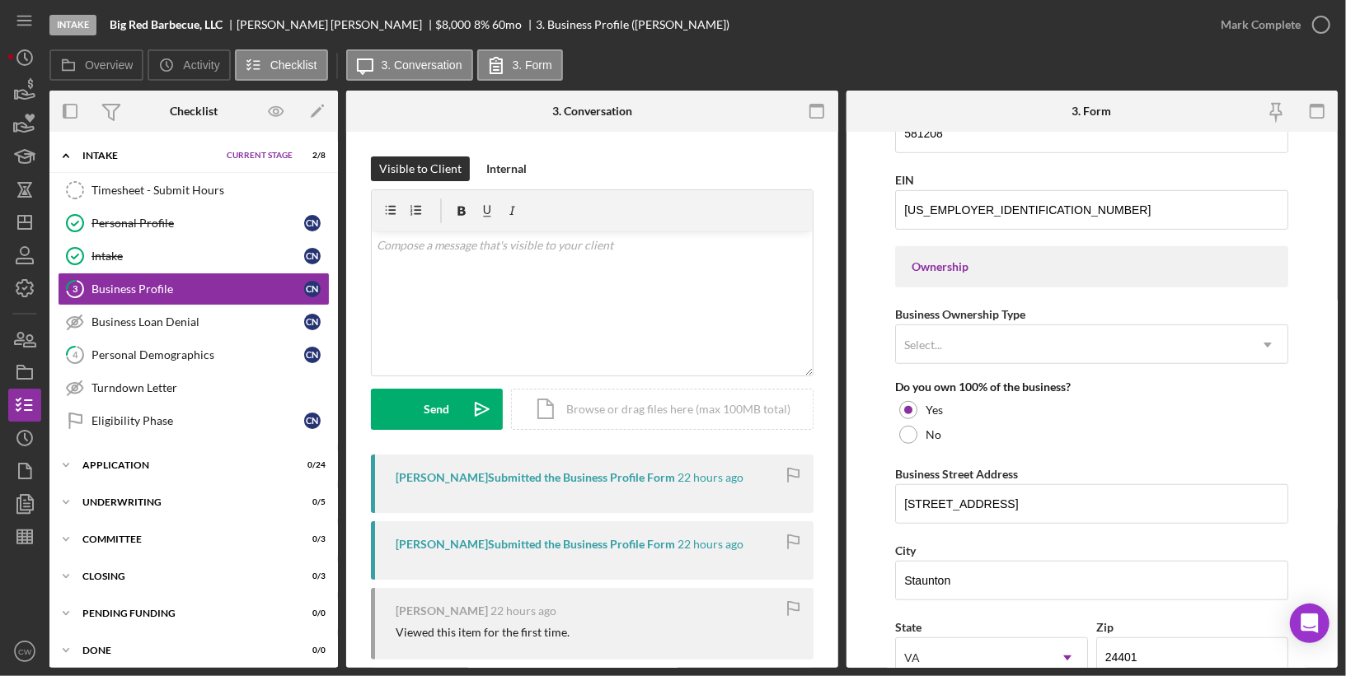
scroll to position [655, 0]
click at [949, 331] on div "Select..." at bounding box center [1072, 344] width 352 height 38
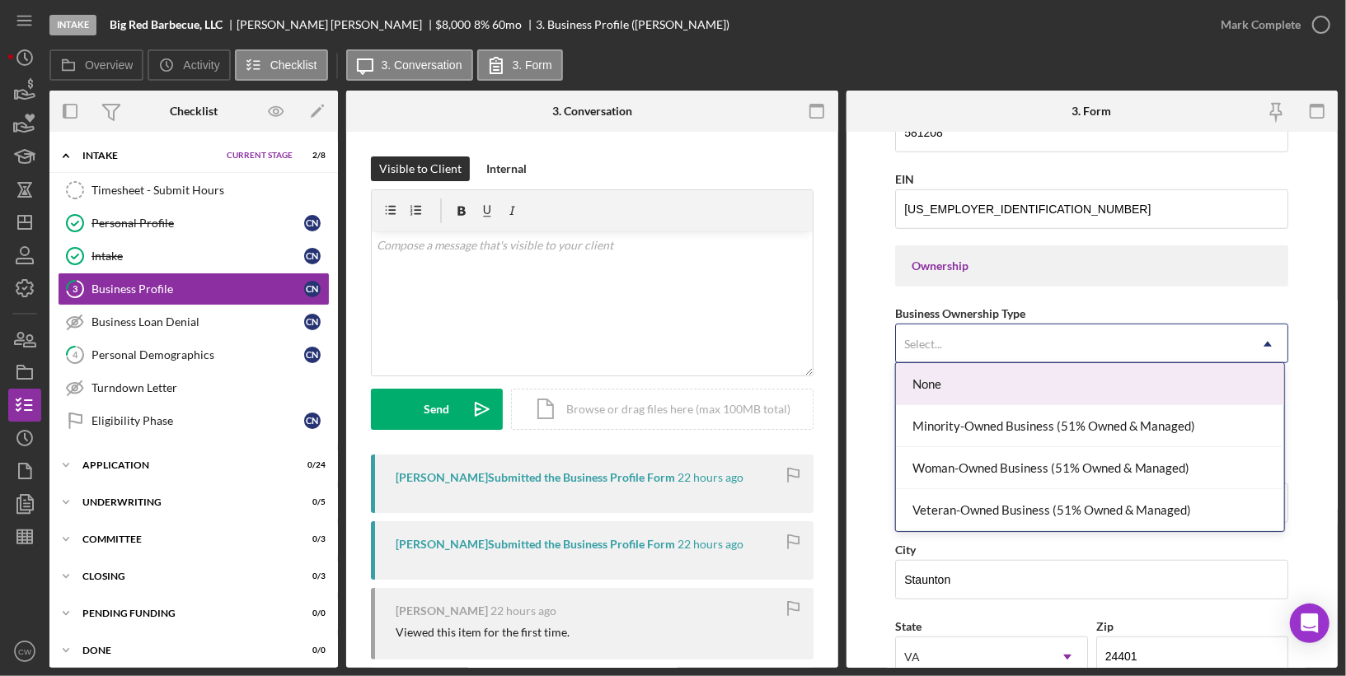
click at [862, 359] on form "Business Name Big Red Barbecue, LLC DBA Big Red Barbecue Business Start Date [D…" at bounding box center [1092, 400] width 492 height 536
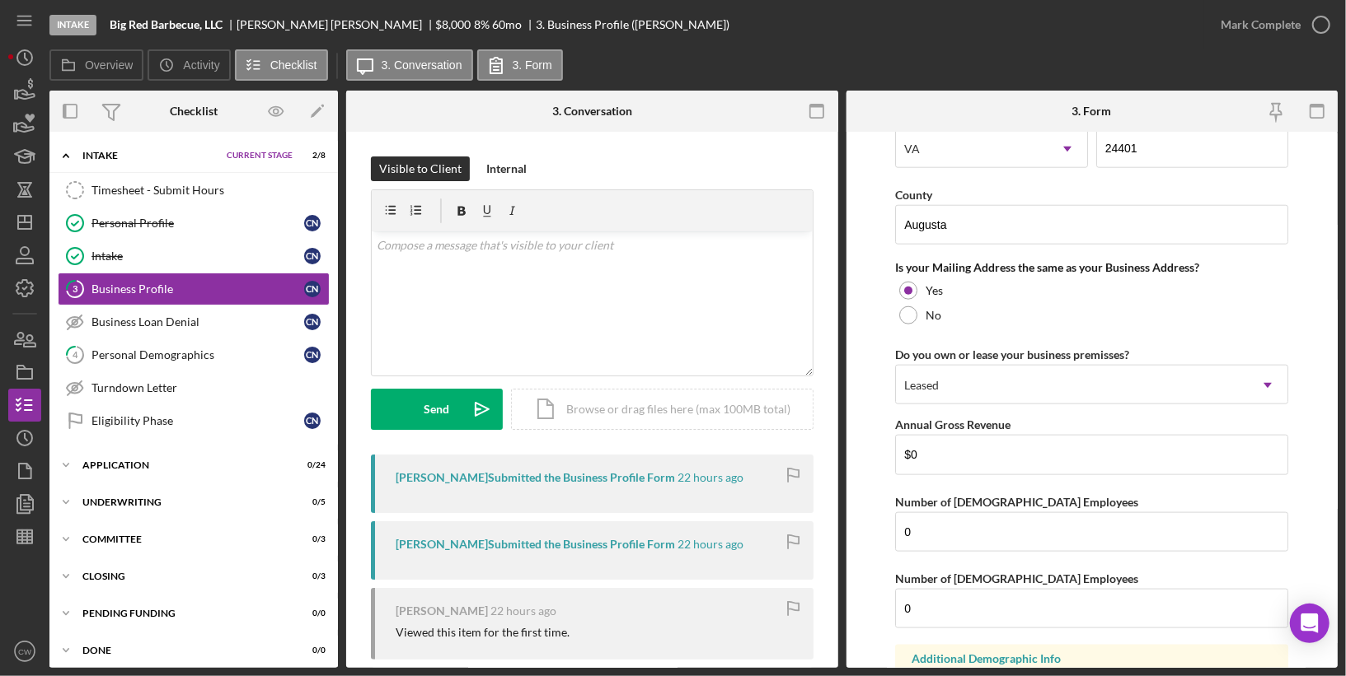
scroll to position [1280, 0]
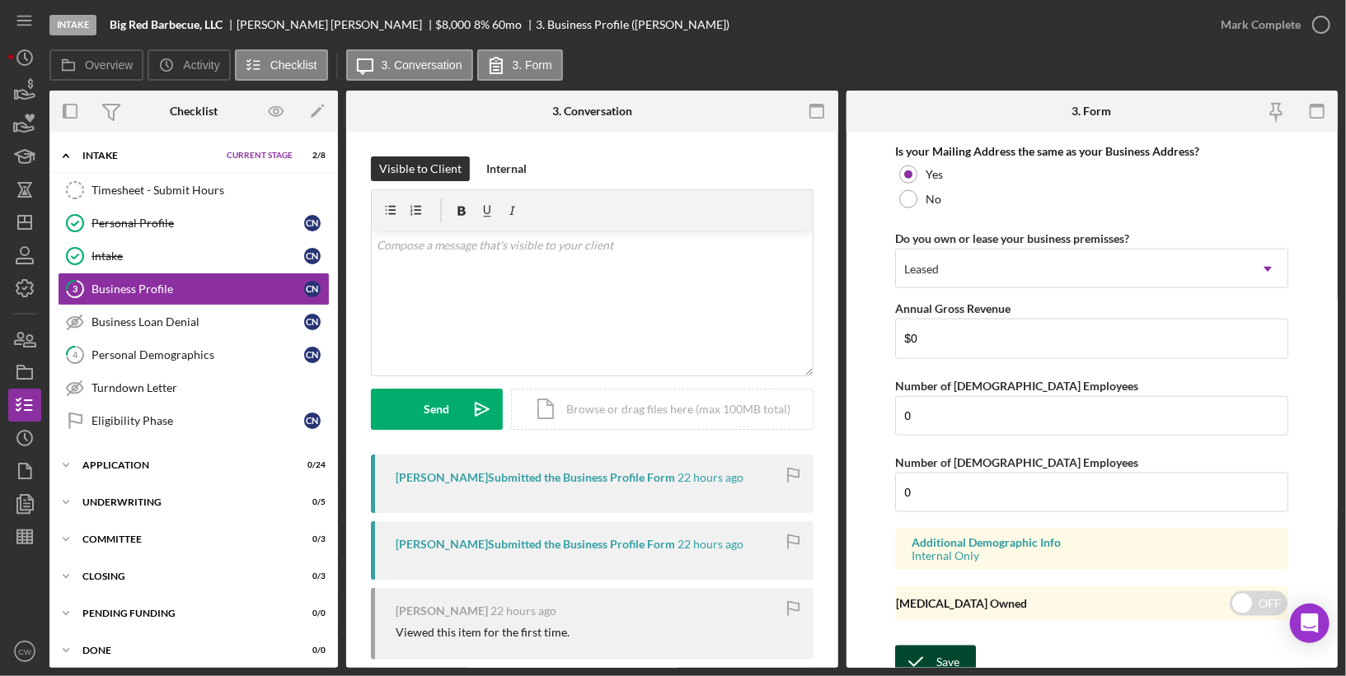
click at [921, 647] on icon "submit" at bounding box center [915, 662] width 41 height 41
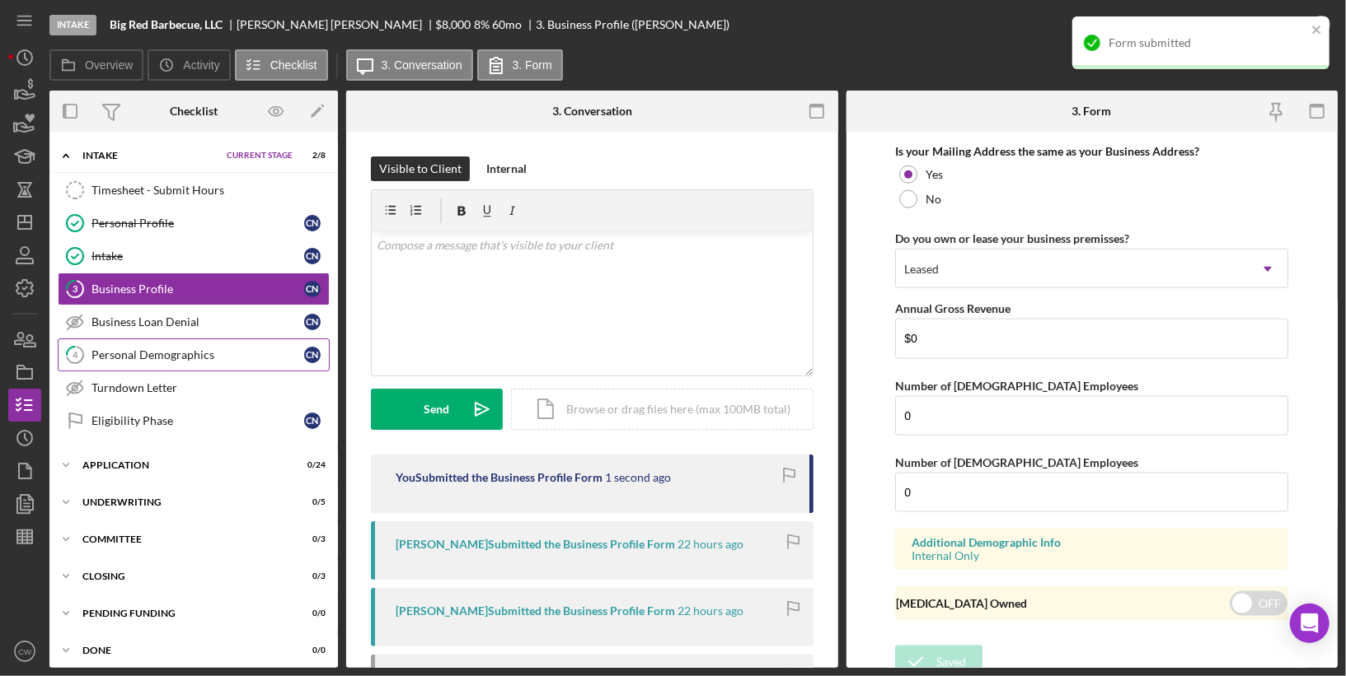
click at [246, 349] on div "Personal Demographics" at bounding box center [197, 355] width 213 height 13
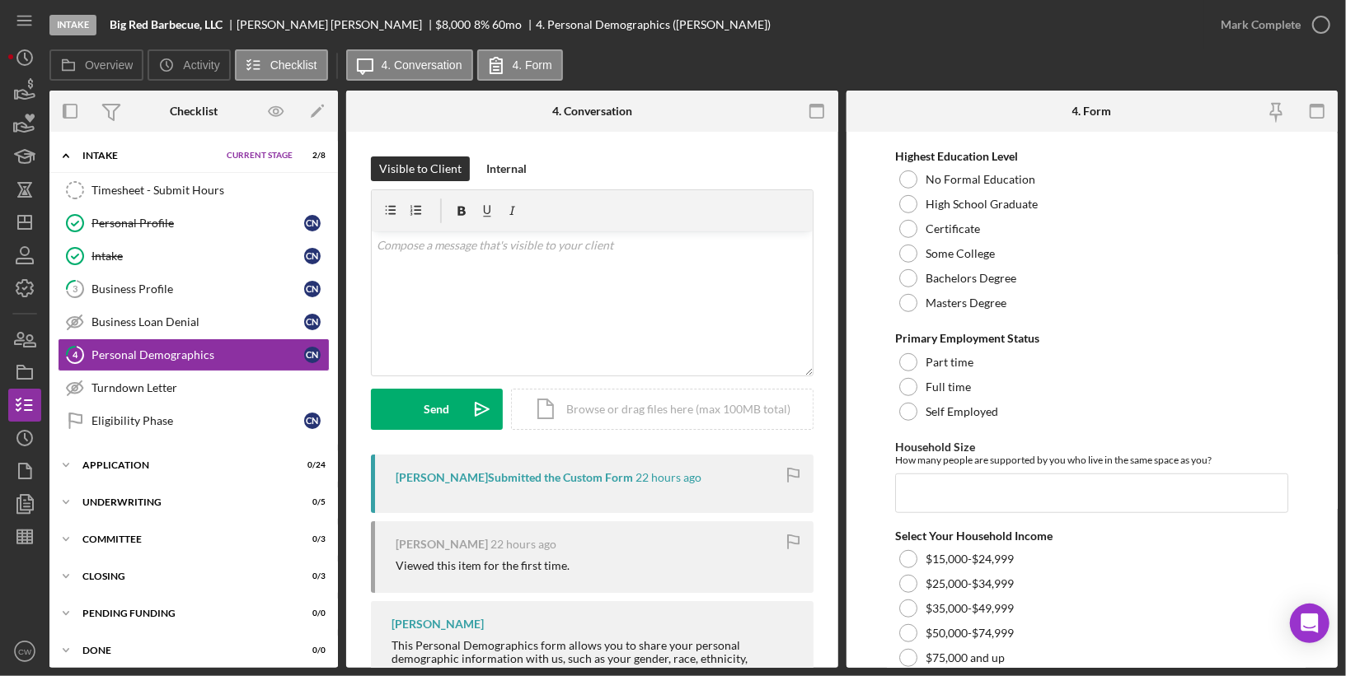
scroll to position [1088, 0]
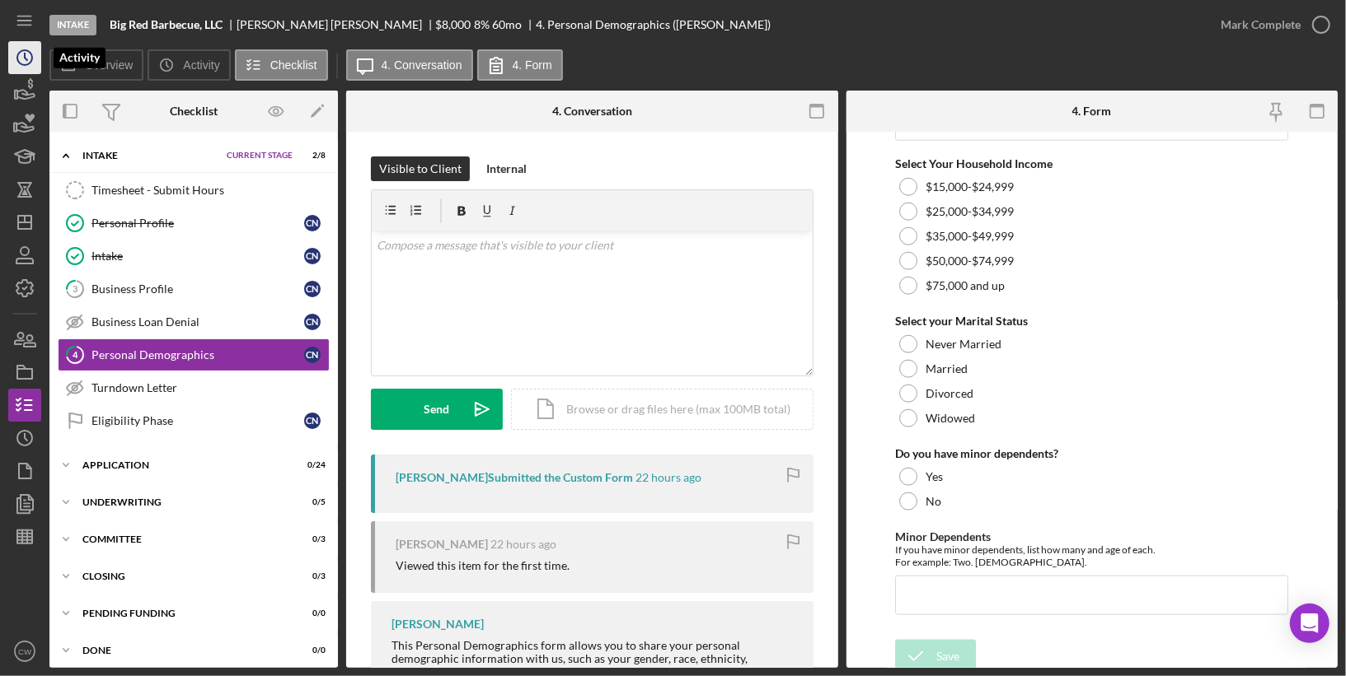
click at [29, 55] on icon "Icon/History" at bounding box center [24, 57] width 41 height 41
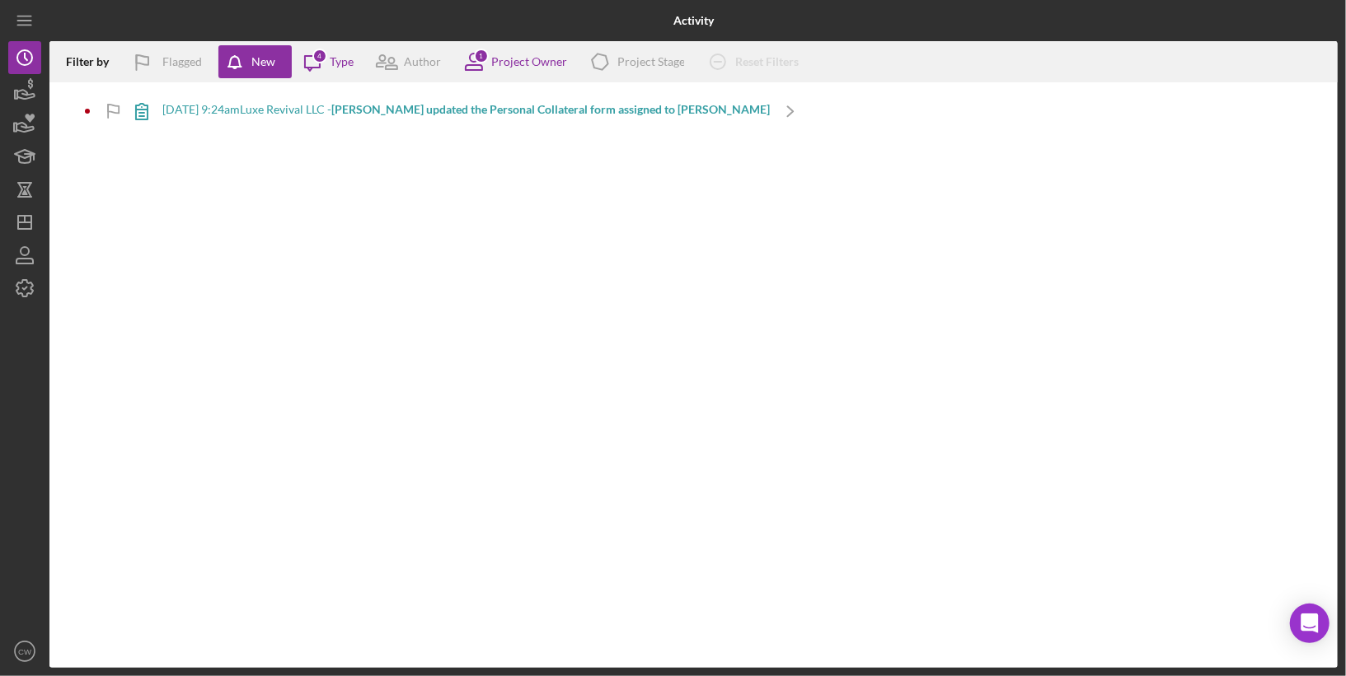
click at [406, 107] on b "[PERSON_NAME] updated the Personal Collateral form assigned to [PERSON_NAME]" at bounding box center [550, 109] width 438 height 14
